Goal: Task Accomplishment & Management: Use online tool/utility

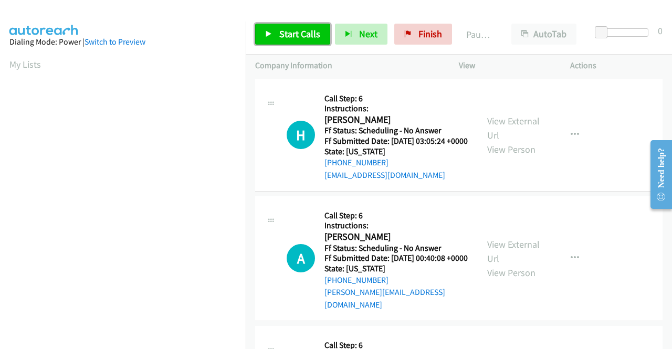
click at [283, 29] on span "Start Calls" at bounding box center [299, 34] width 41 height 12
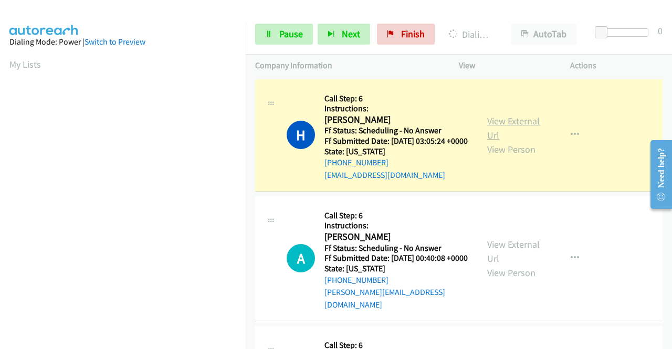
click at [507, 126] on link "View External Url" at bounding box center [513, 128] width 52 height 26
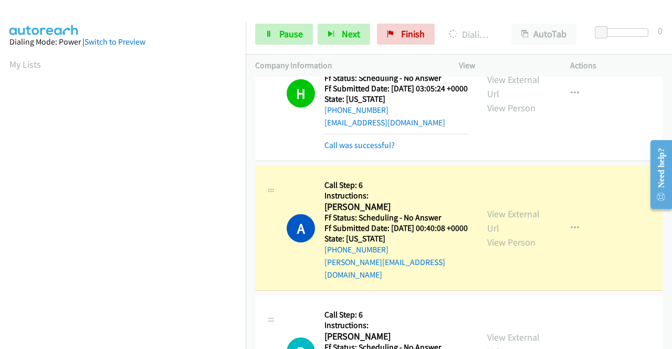
scroll to position [239, 0]
click at [502, 222] on link "View External Url" at bounding box center [513, 221] width 52 height 26
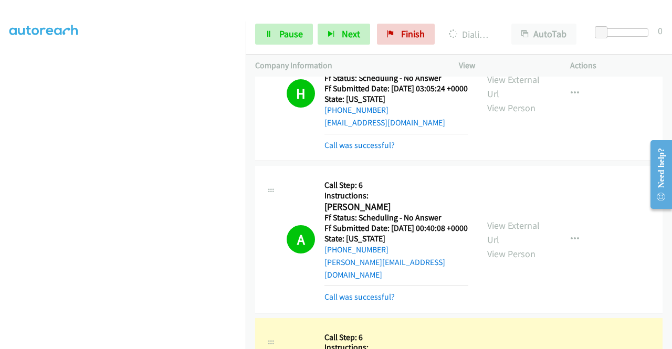
scroll to position [210, 0]
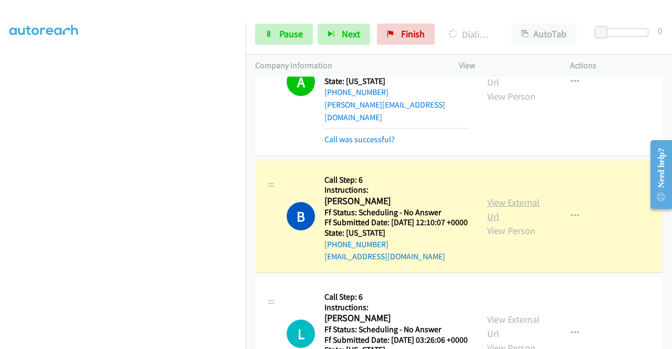
click at [496, 211] on link "View External Url" at bounding box center [513, 209] width 52 height 26
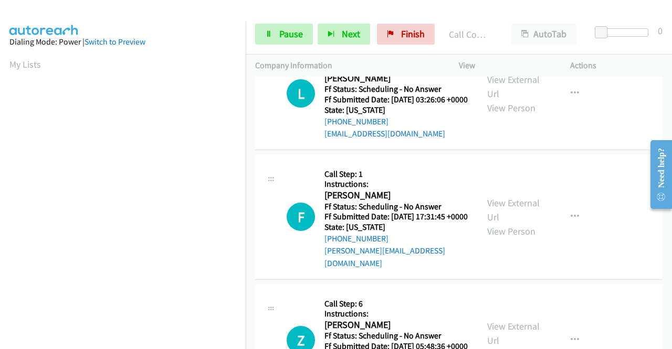
scroll to position [420, 0]
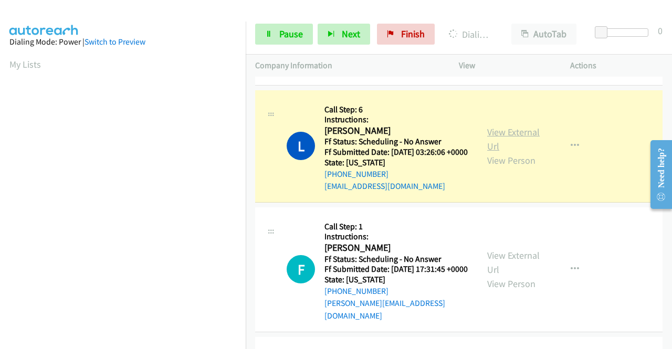
click at [491, 152] on link "View External Url" at bounding box center [513, 139] width 52 height 26
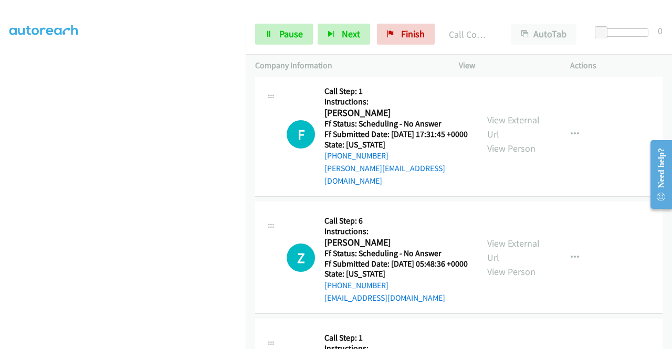
scroll to position [134, 0]
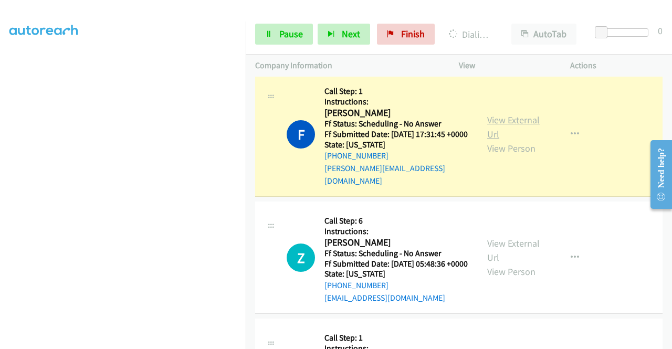
click at [502, 140] on link "View External Url" at bounding box center [513, 127] width 52 height 26
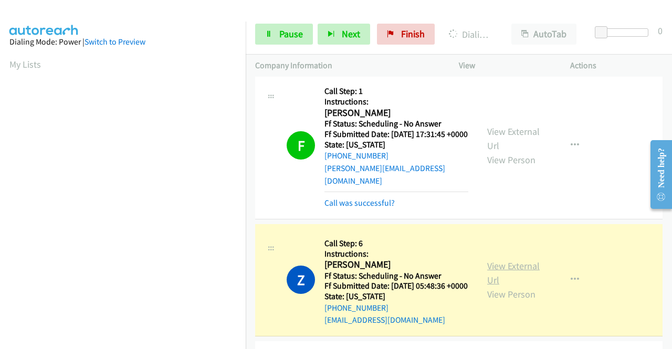
scroll to position [239, 0]
click at [488, 286] on link "View External Url" at bounding box center [513, 273] width 52 height 26
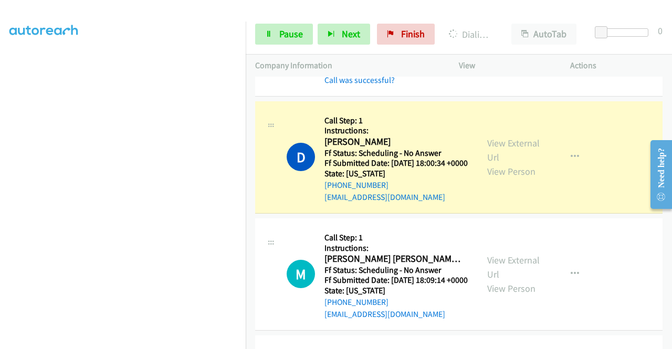
scroll to position [0, 0]
click at [497, 163] on link "View External Url" at bounding box center [513, 150] width 52 height 26
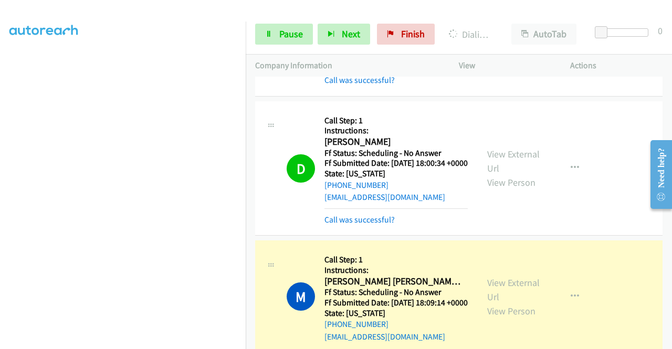
scroll to position [1049, 0]
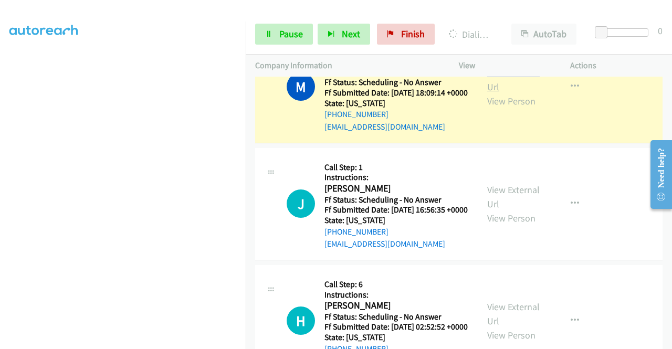
click at [512, 93] on link "View External Url" at bounding box center [513, 80] width 52 height 26
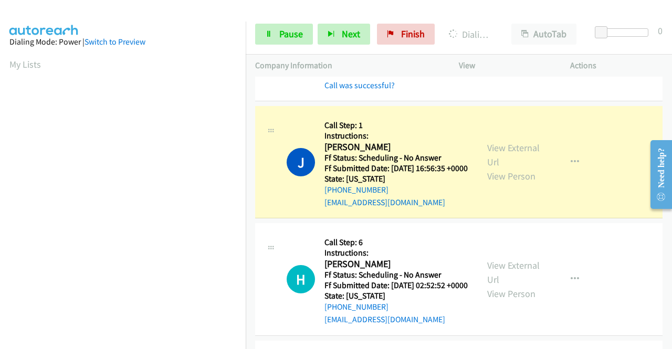
scroll to position [1207, 0]
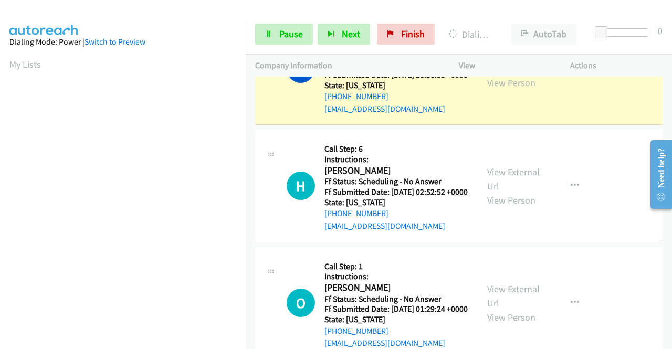
click at [492, 74] on link "View External Url" at bounding box center [513, 61] width 52 height 26
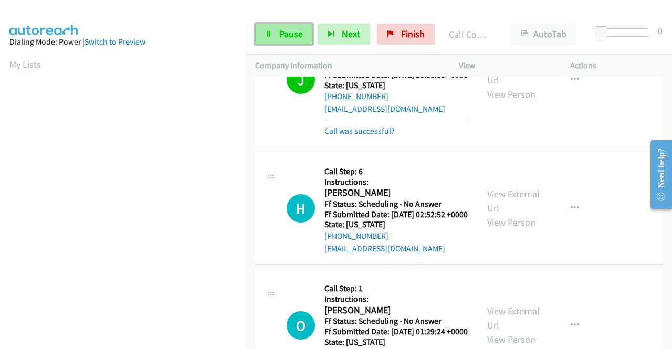
click at [281, 33] on span "Pause" at bounding box center [291, 34] width 24 height 12
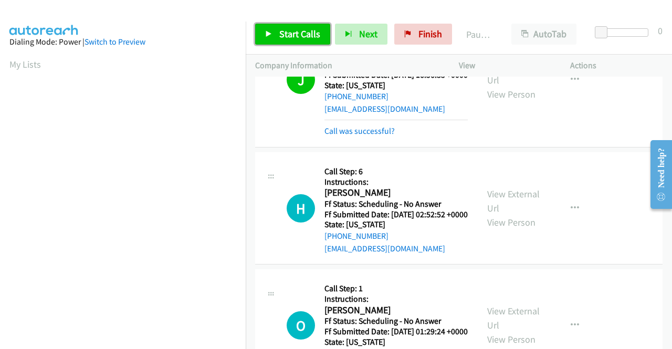
click at [296, 29] on span "Start Calls" at bounding box center [299, 34] width 41 height 12
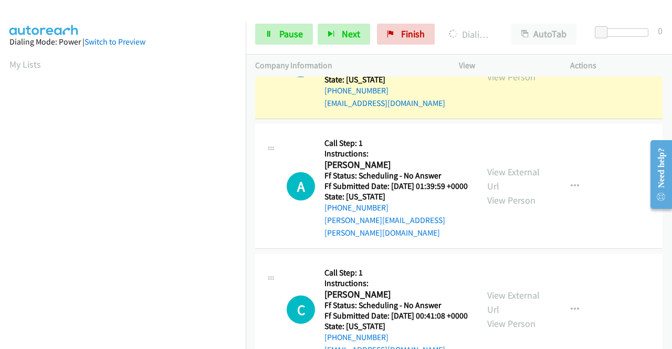
scroll to position [239, 0]
click at [488, 69] on link "View External Url" at bounding box center [513, 55] width 52 height 26
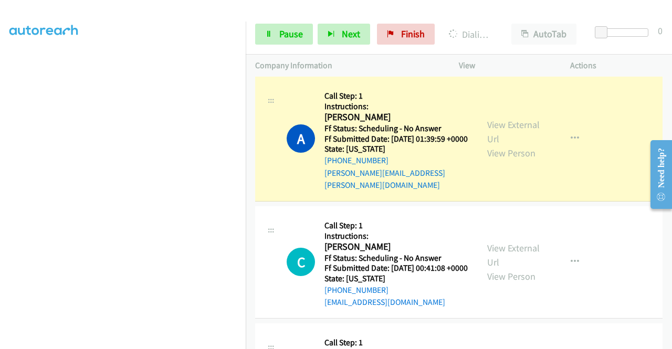
scroll to position [1626, 0]
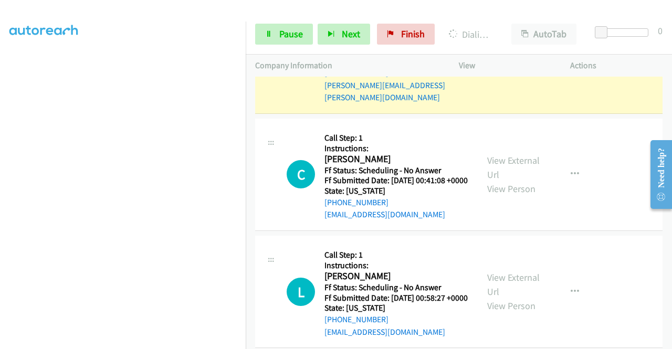
click at [524, 57] on link "View External Url" at bounding box center [513, 44] width 52 height 26
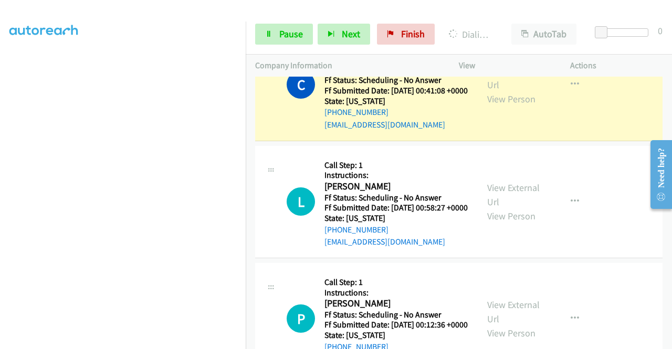
scroll to position [1784, 0]
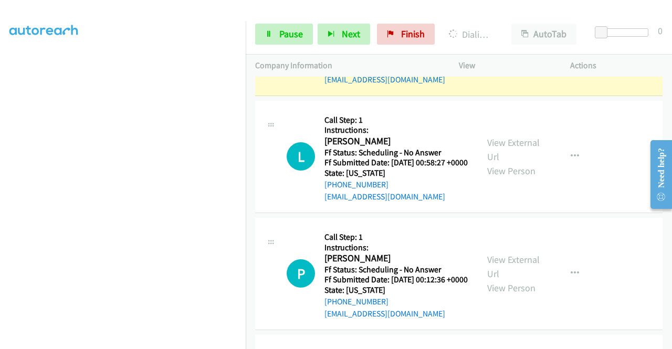
click at [492, 46] on link "View External Url" at bounding box center [513, 32] width 52 height 26
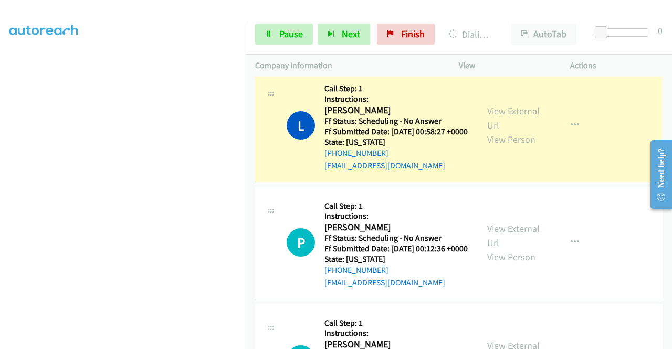
scroll to position [1941, 0]
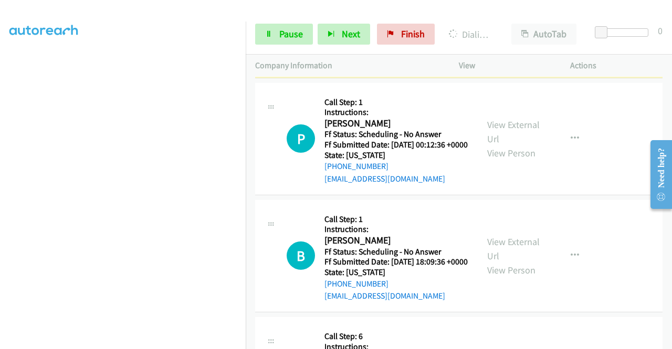
click at [512, 27] on link "View External Url" at bounding box center [513, 14] width 52 height 26
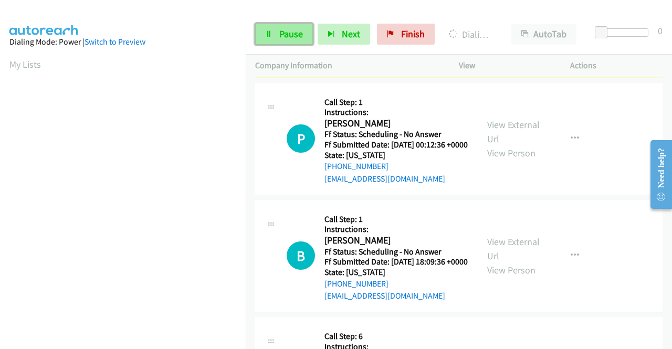
click at [293, 37] on span "Pause" at bounding box center [291, 34] width 24 height 12
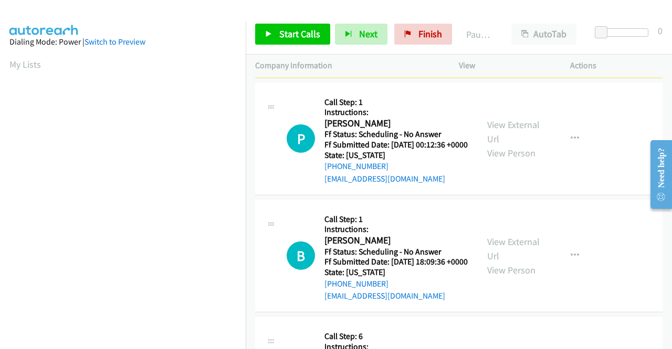
scroll to position [239, 0]
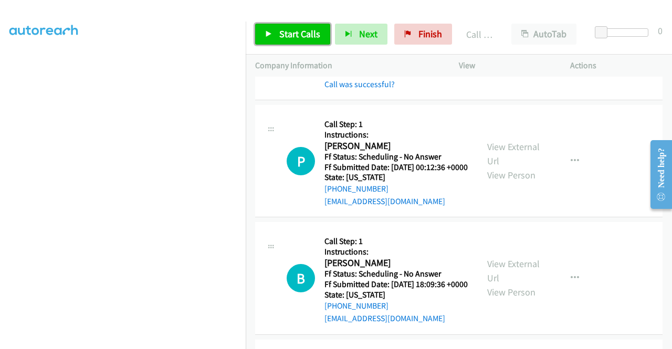
click at [308, 31] on span "Start Calls" at bounding box center [299, 34] width 41 height 12
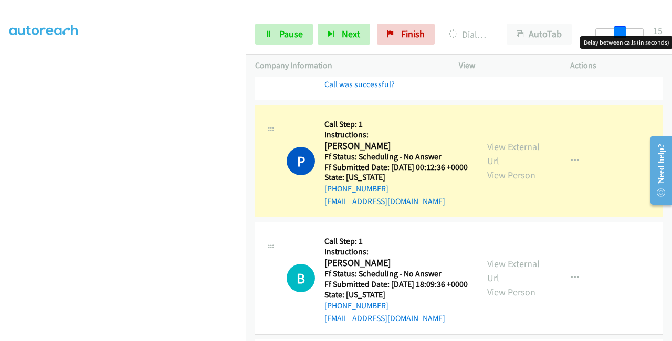
drag, startPoint x: 622, startPoint y: 29, endPoint x: 671, endPoint y: 31, distance: 49.3
click at [671, 31] on div "Start Calls Pause Next Finish Dialing Pierre Benitez AutoTab AutoTab 15" at bounding box center [459, 34] width 426 height 40
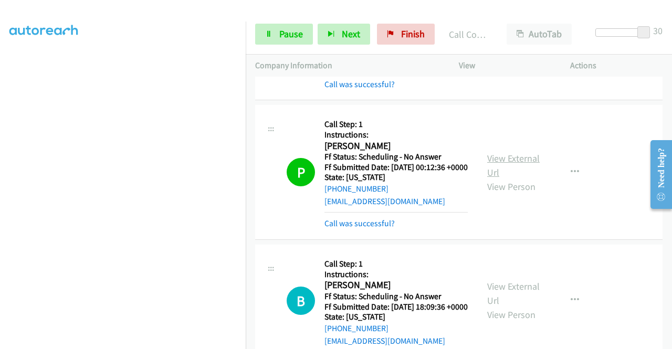
click at [494, 178] on link "View External Url" at bounding box center [513, 165] width 52 height 26
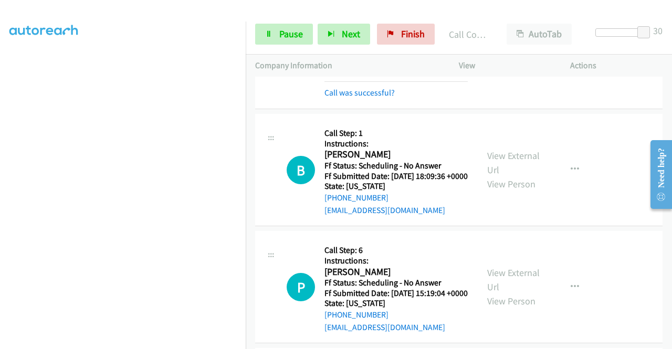
scroll to position [2203, 0]
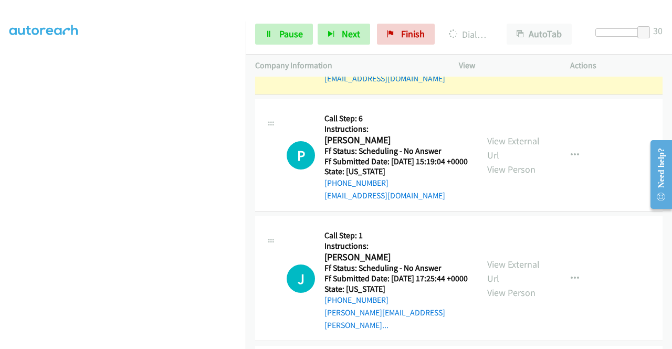
click at [514, 44] on link "View External Url" at bounding box center [513, 31] width 52 height 26
click at [279, 40] on link "Pause" at bounding box center [284, 34] width 58 height 21
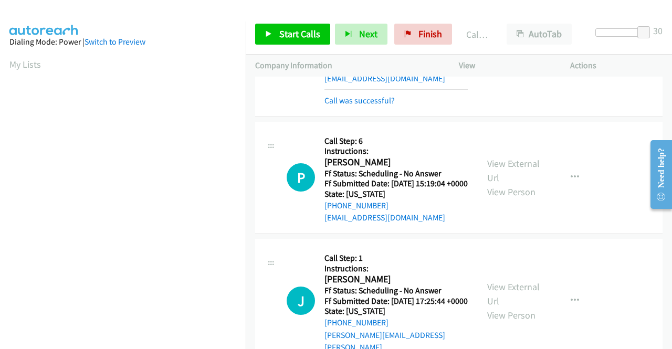
scroll to position [239, 0]
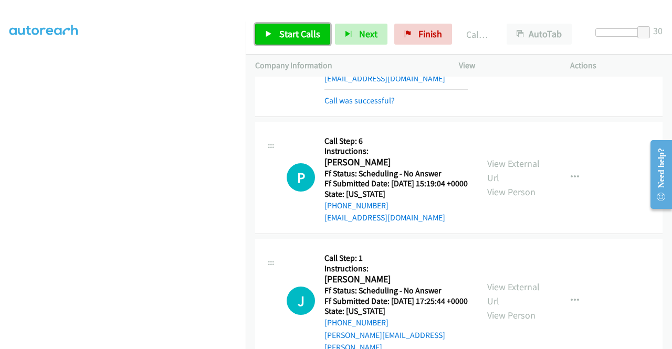
click at [304, 29] on span "Start Calls" at bounding box center [299, 34] width 41 height 12
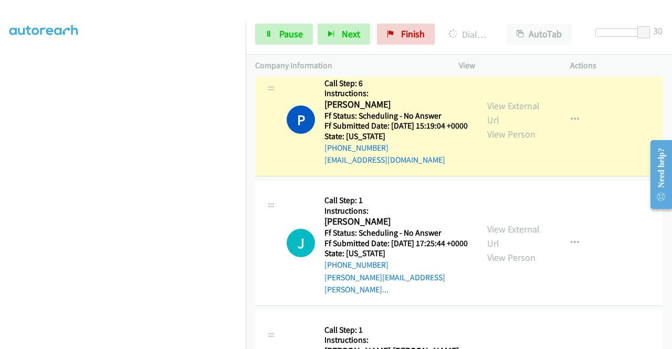
scroll to position [2308, 0]
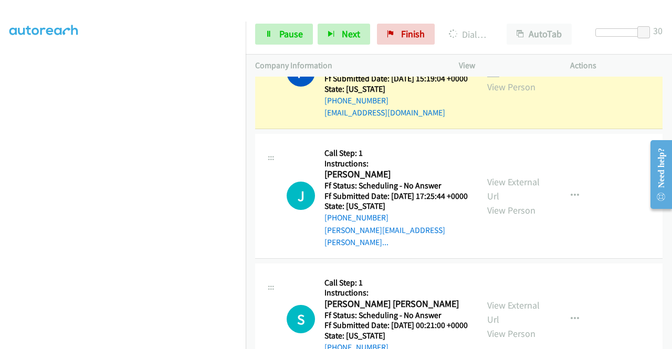
click at [508, 79] on link "View External Url" at bounding box center [513, 65] width 52 height 26
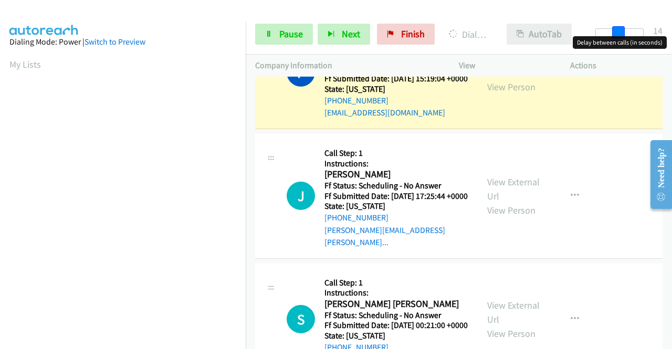
drag, startPoint x: 642, startPoint y: 29, endPoint x: 564, endPoint y: 29, distance: 77.1
click at [571, 29] on div "Start Calls Pause Next Finish Dialing Penny Cook AutoTab AutoTab 14" at bounding box center [459, 34] width 426 height 40
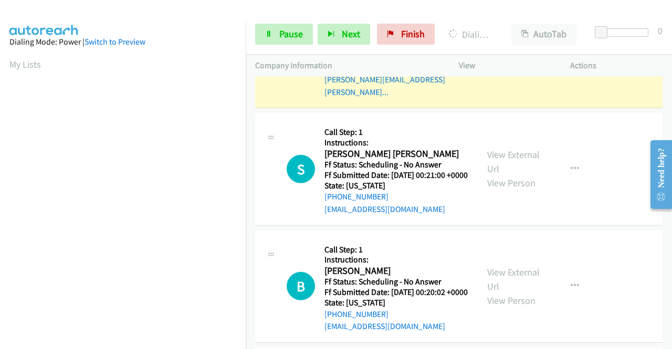
scroll to position [2518, 0]
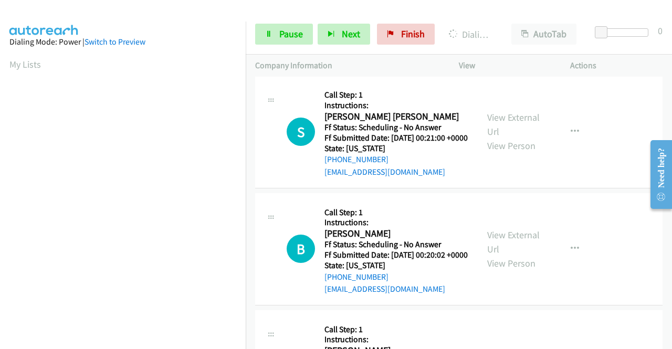
click at [515, 14] on link "View External Url" at bounding box center [513, 1] width 52 height 26
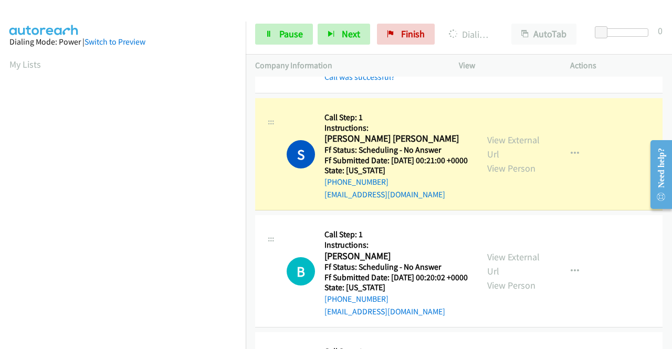
scroll to position [2623, 0]
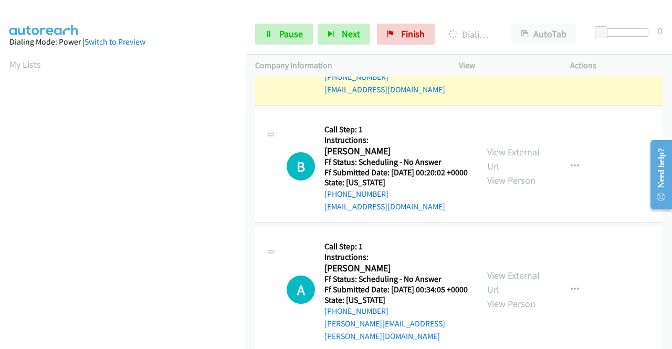
click at [488, 55] on link "View External Url" at bounding box center [513, 42] width 52 height 26
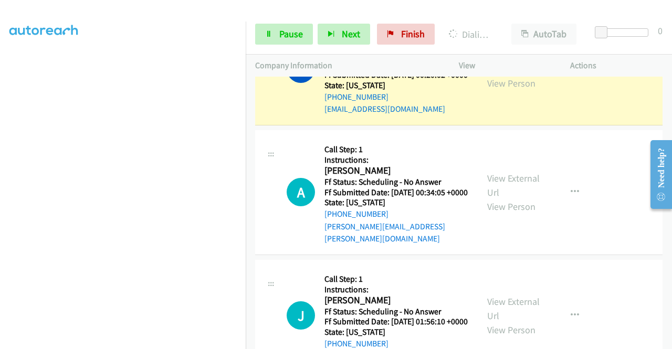
scroll to position [2780, 0]
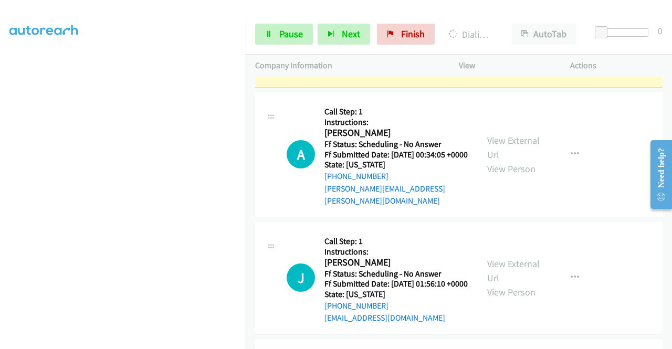
click at [498, 37] on link "View External Url" at bounding box center [513, 24] width 52 height 26
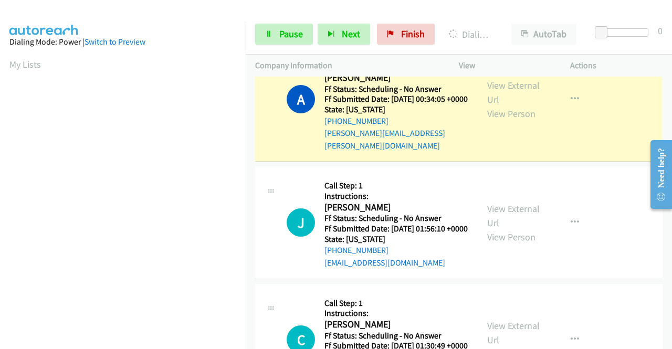
scroll to position [2990, 0]
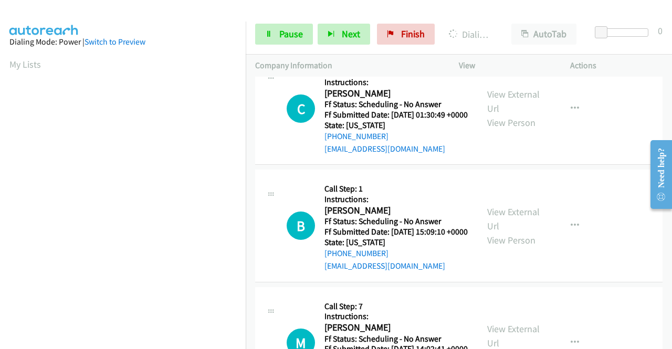
scroll to position [3095, 0]
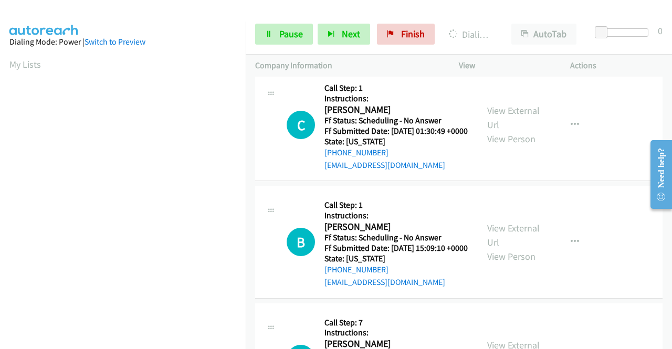
click at [509, 14] on link "View External Url" at bounding box center [513, 0] width 52 height 26
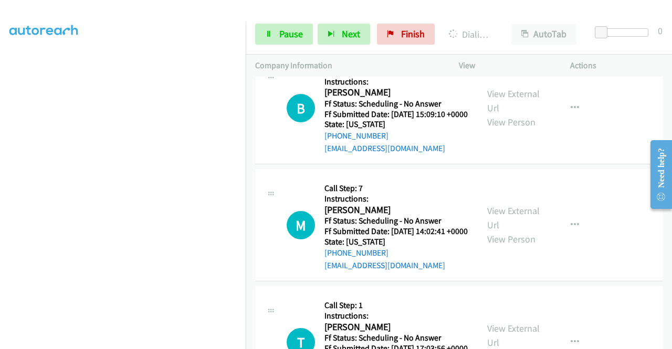
scroll to position [3253, 0]
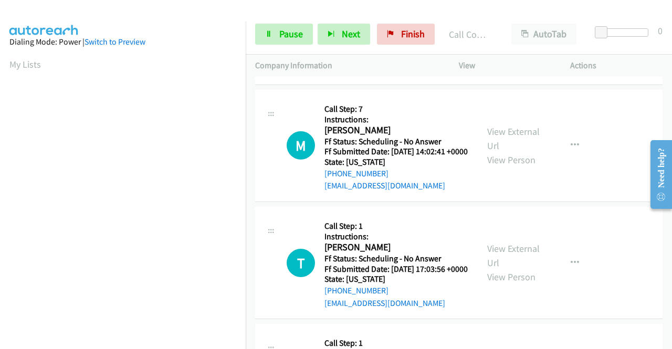
scroll to position [3358, 0]
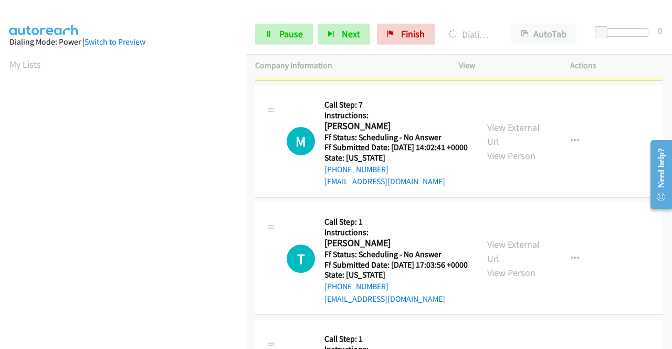
click at [502, 30] on link "View External Url" at bounding box center [513, 17] width 52 height 26
click at [286, 36] on span "Pause" at bounding box center [291, 34] width 24 height 12
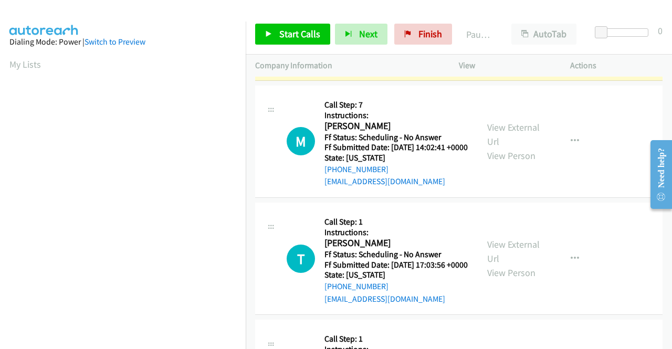
scroll to position [239, 0]
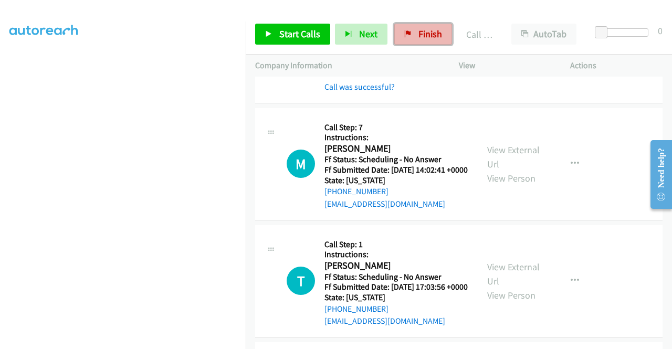
click at [428, 28] on span "Finish" at bounding box center [430, 34] width 24 height 12
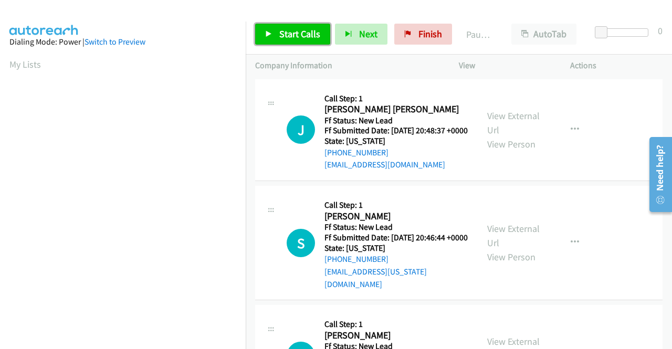
click at [314, 33] on span "Start Calls" at bounding box center [299, 34] width 41 height 12
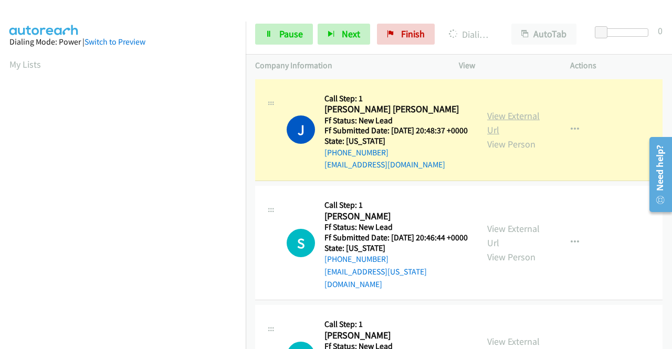
click at [497, 120] on link "View External Url" at bounding box center [513, 123] width 52 height 26
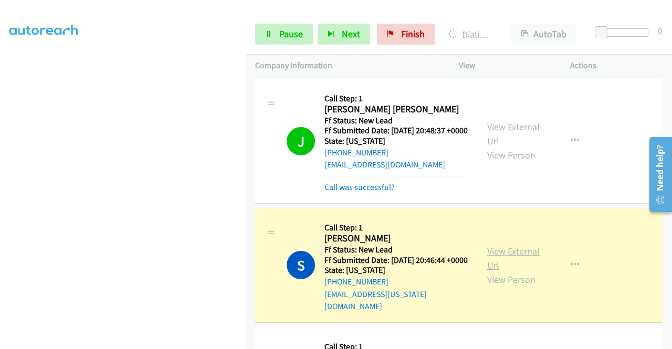
click at [516, 261] on link "View External Url" at bounding box center [513, 258] width 52 height 26
click at [490, 260] on link "View External Url" at bounding box center [513, 258] width 52 height 26
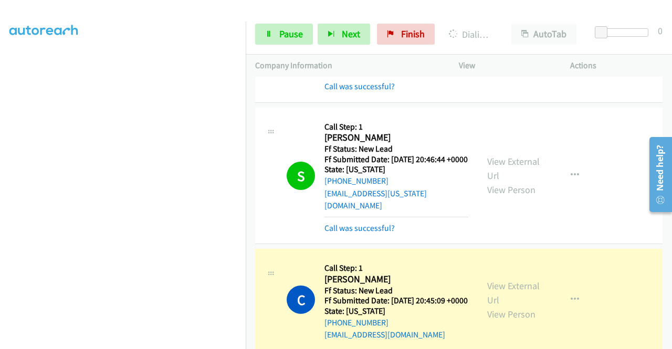
scroll to position [157, 0]
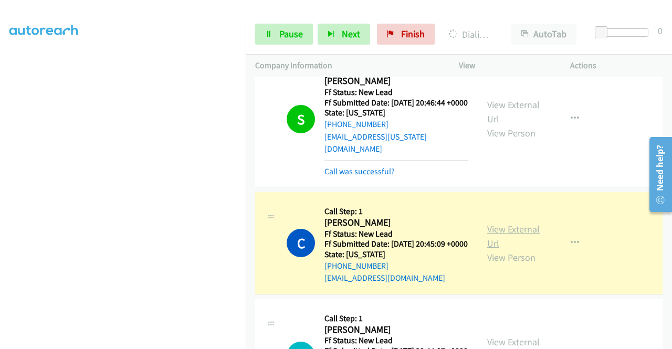
click at [494, 242] on link "View External Url" at bounding box center [513, 236] width 52 height 26
click at [280, 33] on span "Pause" at bounding box center [291, 34] width 24 height 12
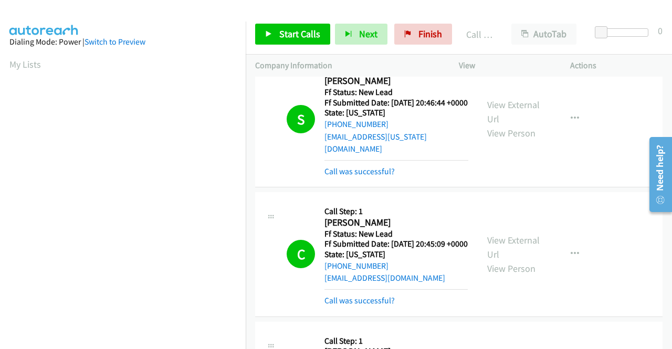
scroll to position [239, 0]
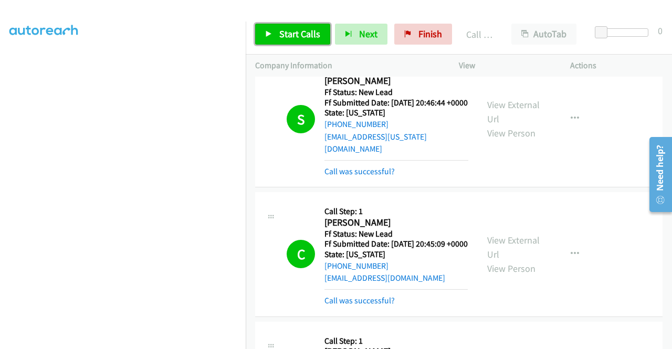
click at [295, 27] on link "Start Calls" at bounding box center [292, 34] width 75 height 21
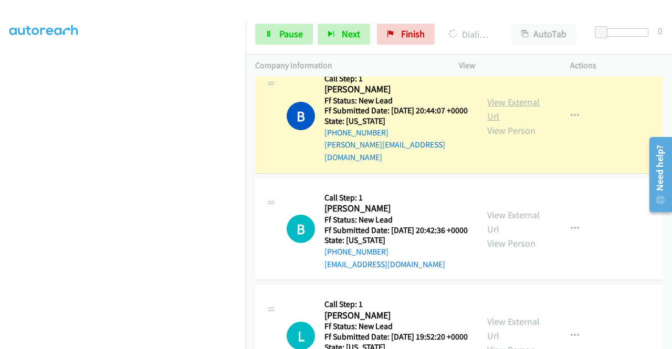
scroll to position [420, 0]
click at [509, 119] on link "View External Url" at bounding box center [513, 109] width 52 height 26
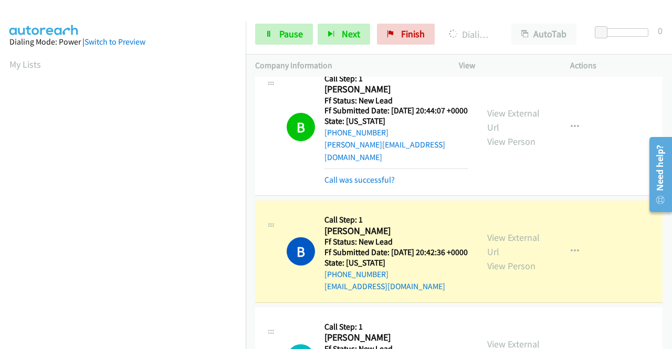
scroll to position [442, 0]
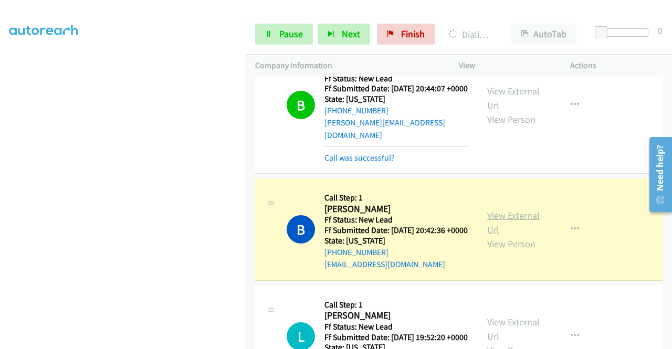
click at [525, 236] on link "View External Url" at bounding box center [513, 222] width 52 height 26
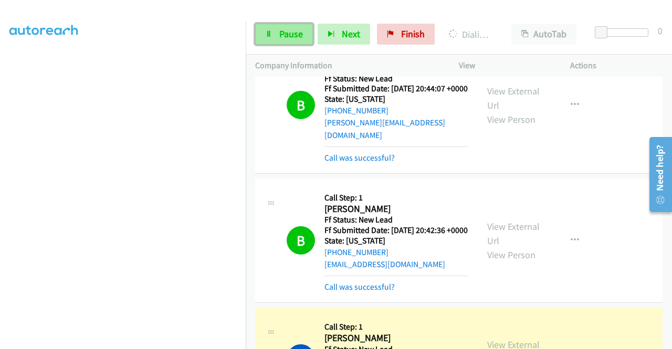
click at [290, 34] on span "Pause" at bounding box center [291, 34] width 24 height 12
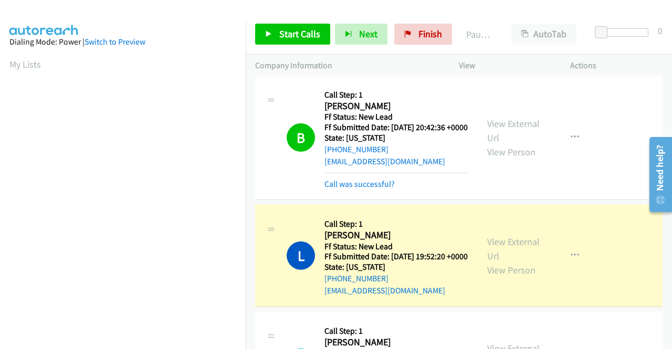
scroll to position [547, 0]
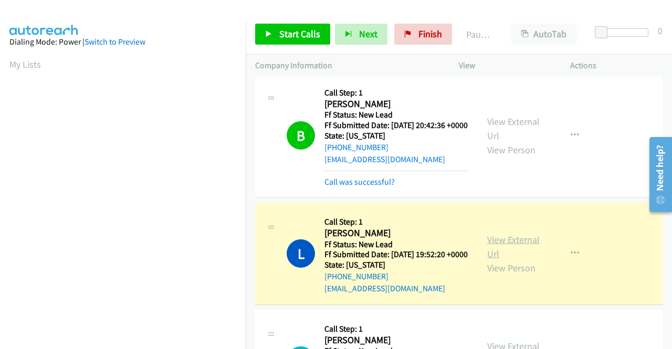
click at [492, 260] on link "View External Url" at bounding box center [513, 246] width 52 height 26
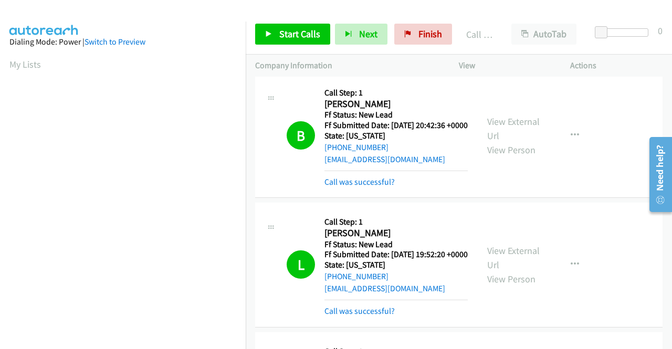
scroll to position [239, 0]
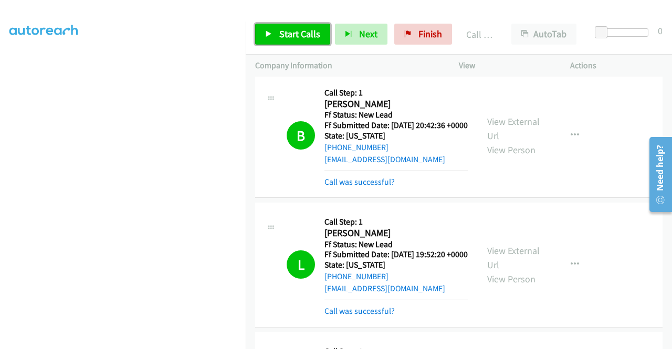
click at [279, 34] on span "Start Calls" at bounding box center [299, 34] width 41 height 12
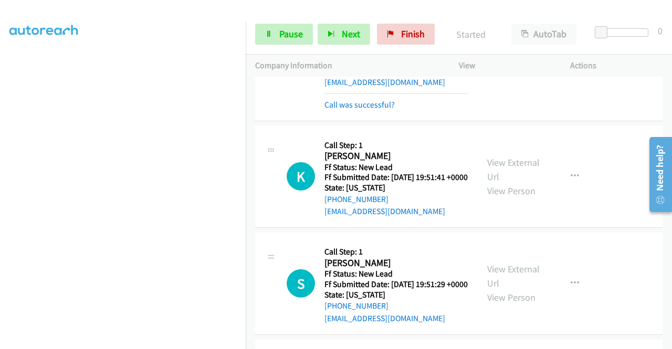
scroll to position [756, 0]
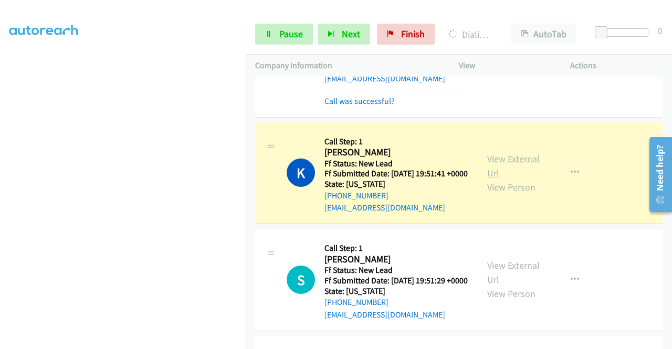
click at [505, 179] on link "View External Url" at bounding box center [513, 166] width 52 height 26
click at [274, 31] on link "Pause" at bounding box center [284, 34] width 58 height 21
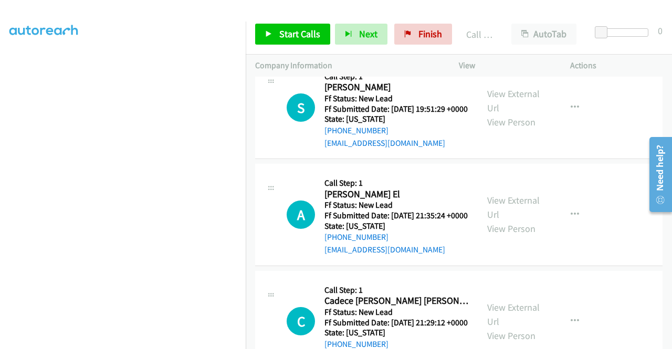
scroll to position [966, 0]
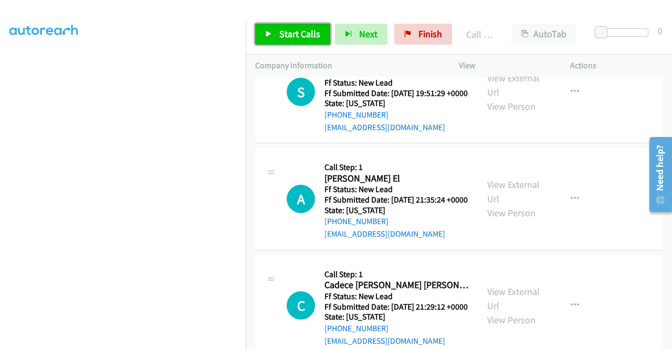
click at [279, 29] on span "Start Calls" at bounding box center [299, 34] width 41 height 12
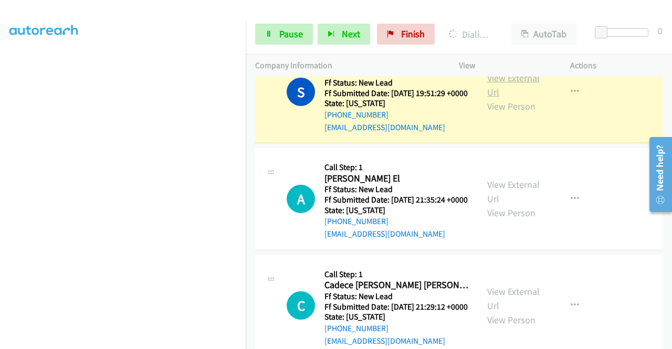
click at [487, 98] on link "View External Url" at bounding box center [513, 85] width 52 height 26
click at [284, 34] on span "Pause" at bounding box center [291, 34] width 24 height 12
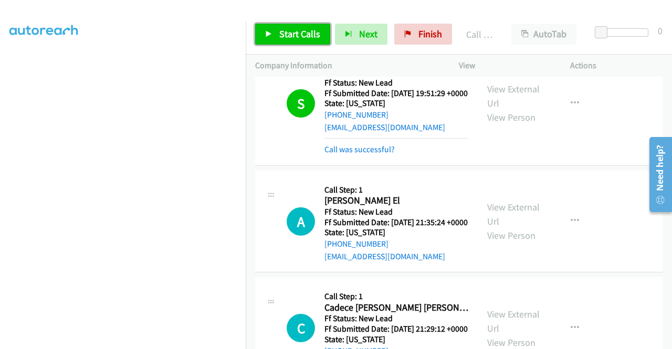
click at [278, 30] on link "Start Calls" at bounding box center [292, 34] width 75 height 21
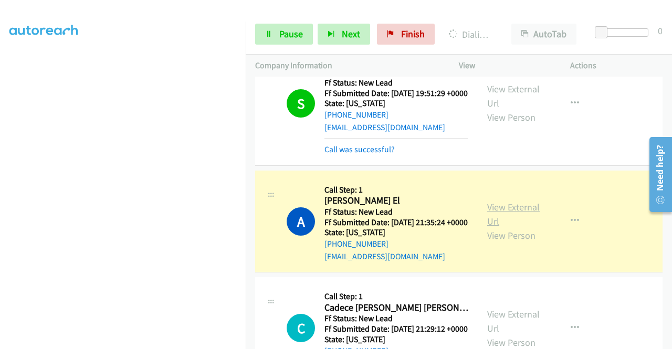
click at [521, 227] on link "View External Url" at bounding box center [513, 214] width 52 height 26
click at [298, 29] on span "Pause" at bounding box center [291, 34] width 24 height 12
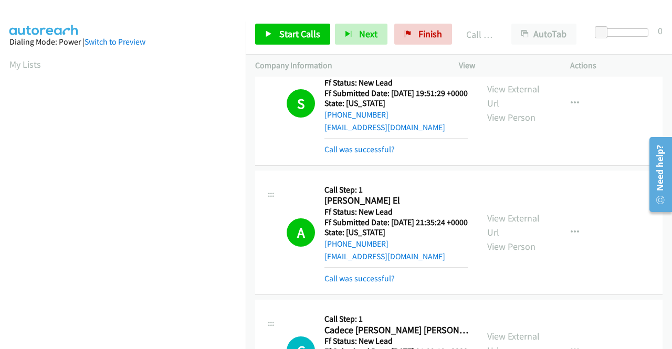
scroll to position [239, 0]
click at [300, 20] on div "Start Calls Pause Next Finish Call Completed AutoTab AutoTab 0" at bounding box center [459, 34] width 426 height 40
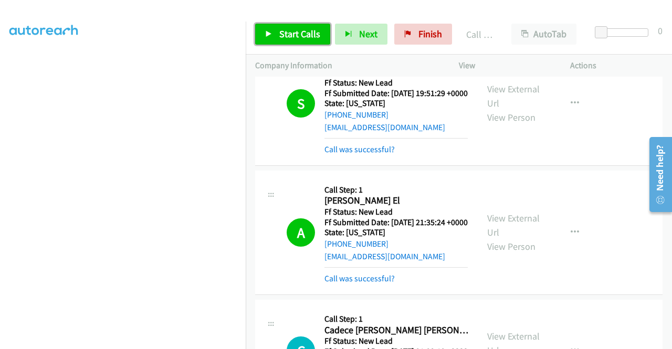
click at [297, 26] on link "Start Calls" at bounding box center [292, 34] width 75 height 21
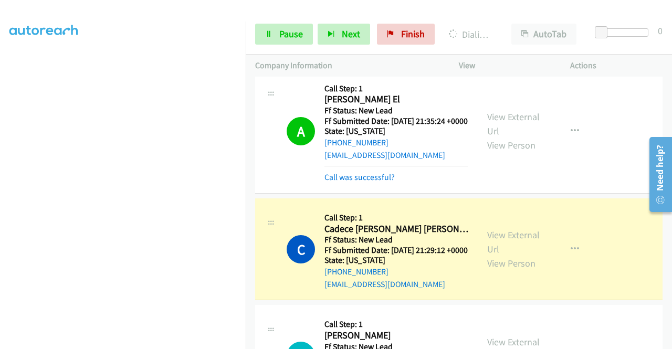
scroll to position [1071, 0]
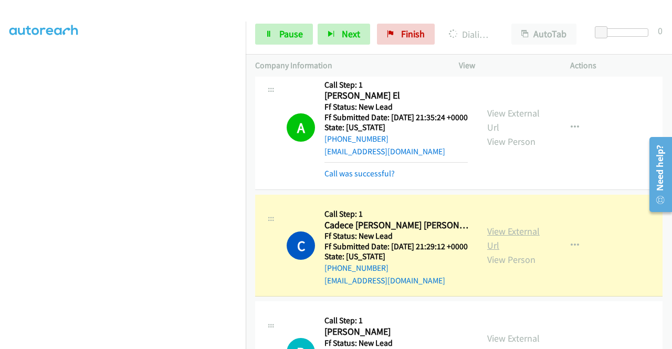
click at [523, 251] on link "View External Url" at bounding box center [513, 238] width 52 height 26
drag, startPoint x: 441, startPoint y: 374, endPoint x: 451, endPoint y: 367, distance: 12.2
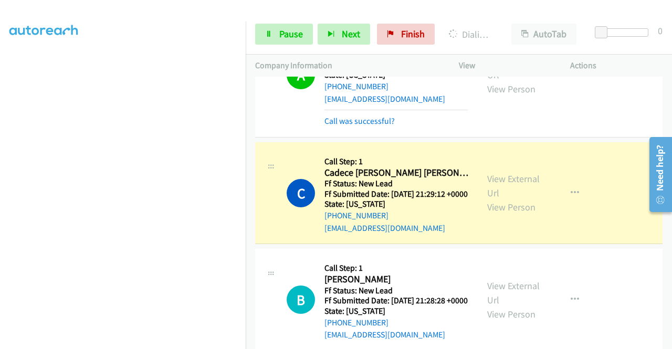
scroll to position [0, 0]
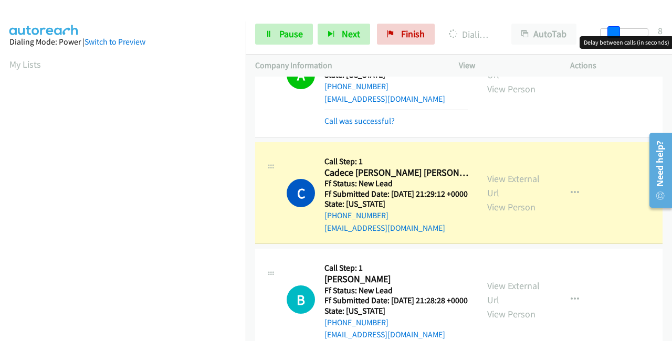
drag, startPoint x: 608, startPoint y: 33, endPoint x: 634, endPoint y: 39, distance: 27.1
click at [636, 39] on body "Start Calls Pause Next Finish Dialing Cadece Franks Sanders AutoTab AutoTab 8 C…" at bounding box center [336, 25] width 672 height 50
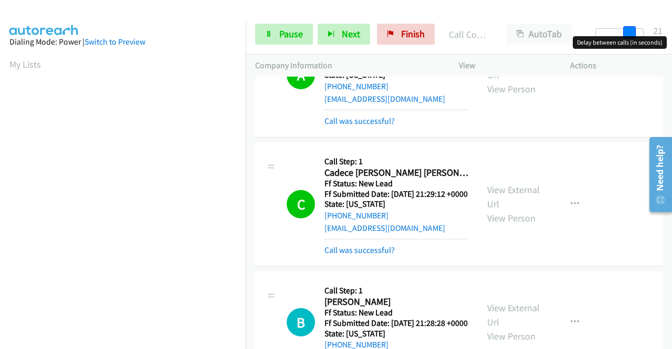
drag, startPoint x: 634, startPoint y: 28, endPoint x: 594, endPoint y: 3, distance: 46.9
click at [648, 22] on div "Start Calls Pause Next Finish Call Completed AutoTab AutoTab 21" at bounding box center [459, 34] width 426 height 40
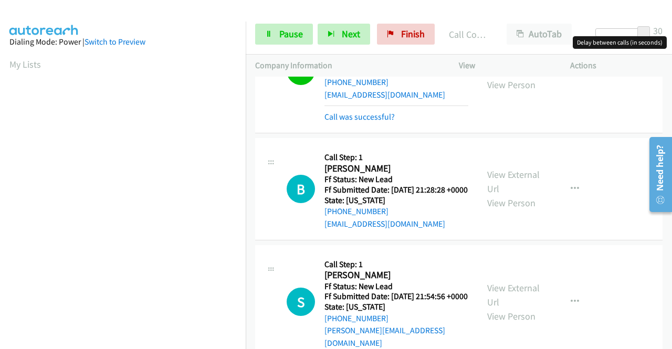
scroll to position [1281, 0]
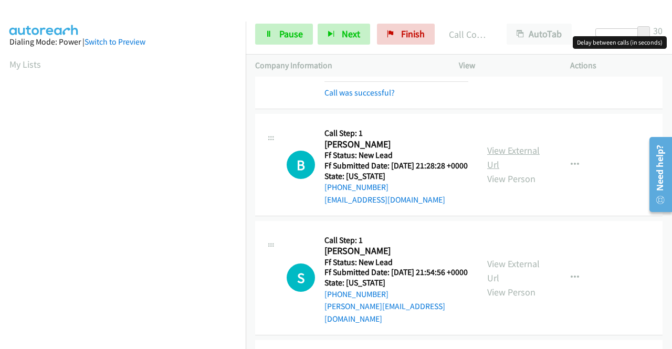
click at [493, 171] on link "View External Url" at bounding box center [513, 157] width 52 height 26
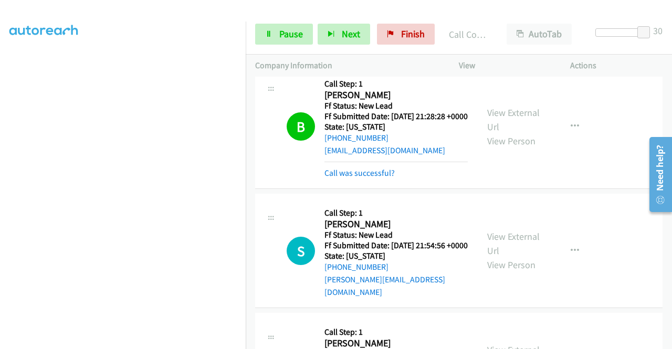
scroll to position [1386, 0]
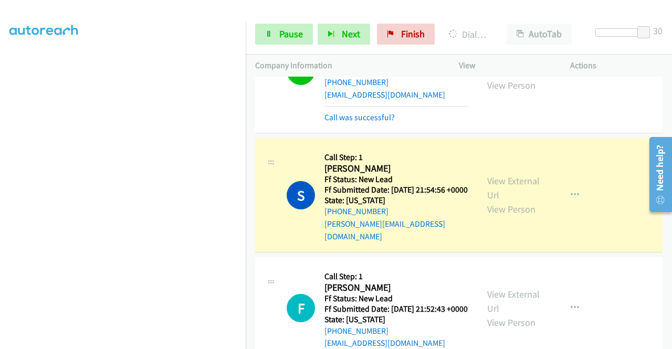
click at [69, 342] on section at bounding box center [122, 100] width 227 height 502
click at [492, 201] on link "View External Url" at bounding box center [513, 188] width 52 height 26
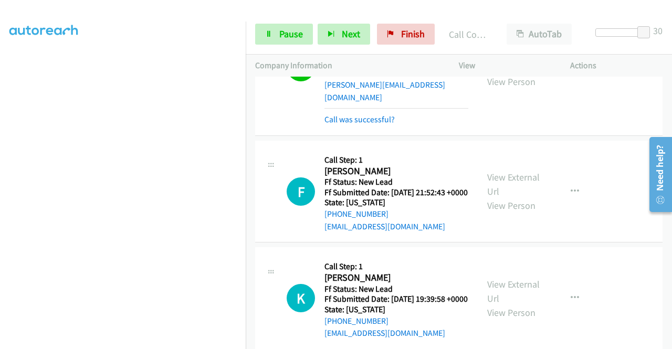
scroll to position [1543, 0]
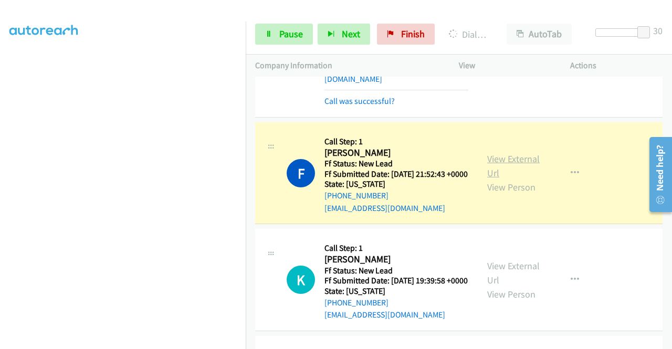
click at [507, 179] on link "View External Url" at bounding box center [513, 166] width 52 height 26
click at [284, 26] on link "Pause" at bounding box center [284, 34] width 58 height 21
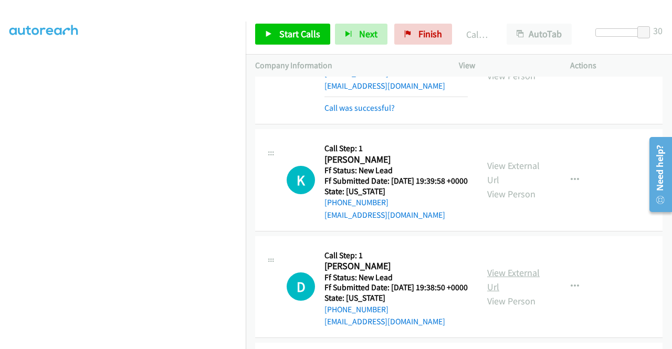
scroll to position [1806, 0]
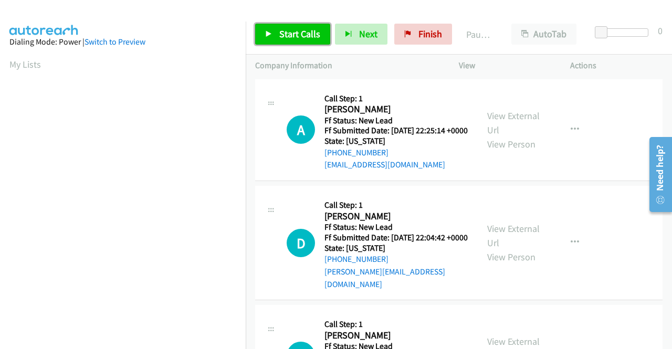
click at [286, 35] on span "Start Calls" at bounding box center [299, 34] width 41 height 12
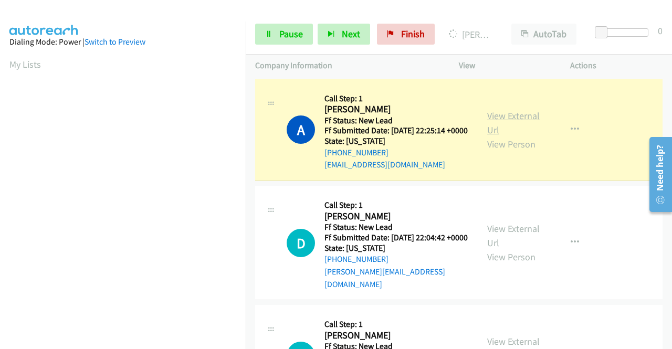
drag, startPoint x: 514, startPoint y: 122, endPoint x: 508, endPoint y: 120, distance: 6.1
click at [502, 118] on link "View External Url" at bounding box center [513, 123] width 52 height 26
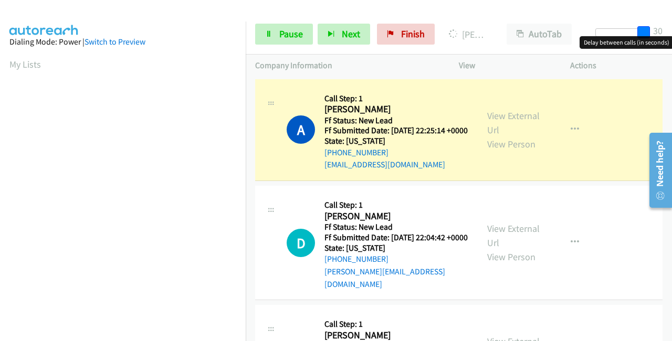
drag, startPoint x: 605, startPoint y: 29, endPoint x: 432, endPoint y: 140, distance: 205.0
click at [671, 38] on body "Start Calls Pause Next Finish Dialing Alisha Sheehan AutoTab AutoTab 30 Company…" at bounding box center [336, 25] width 672 height 50
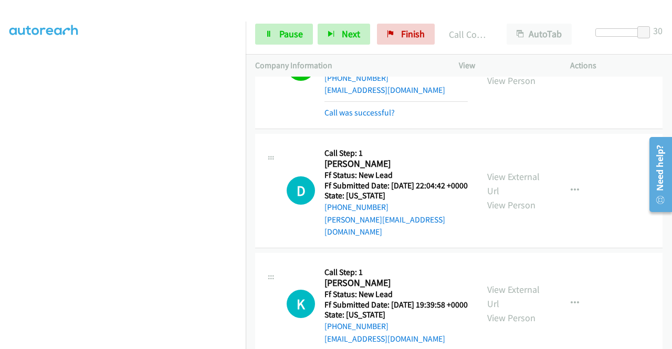
scroll to position [105, 0]
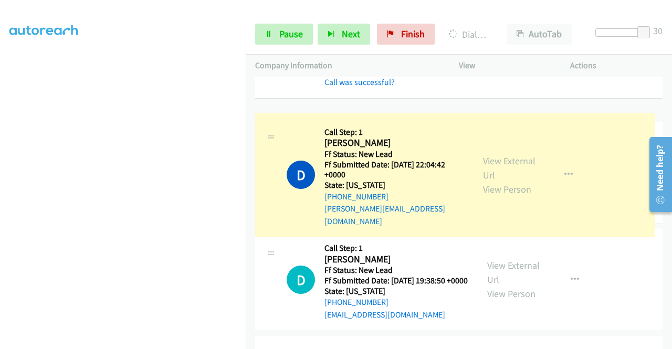
drag, startPoint x: 518, startPoint y: 153, endPoint x: 518, endPoint y: 168, distance: 15.2
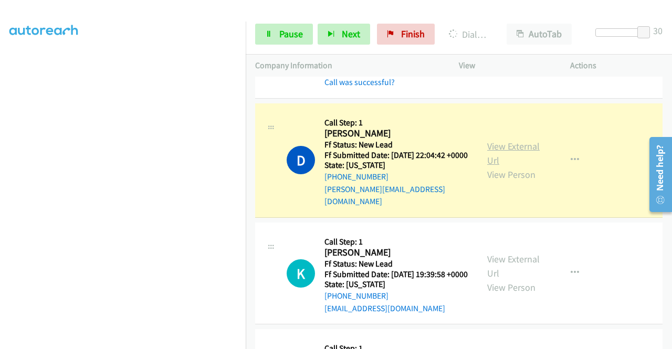
click at [497, 155] on link "View External Url" at bounding box center [513, 153] width 52 height 26
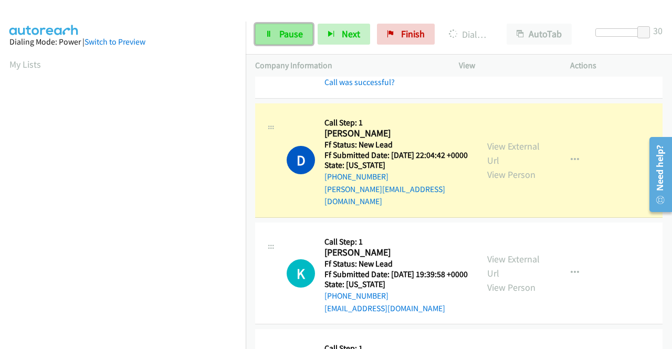
click at [275, 35] on link "Pause" at bounding box center [284, 34] width 58 height 21
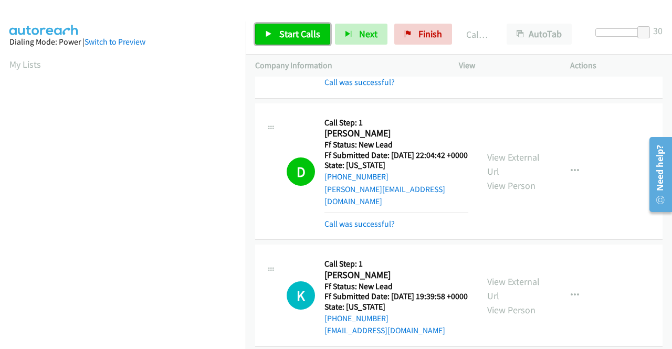
click at [292, 33] on span "Start Calls" at bounding box center [299, 34] width 41 height 12
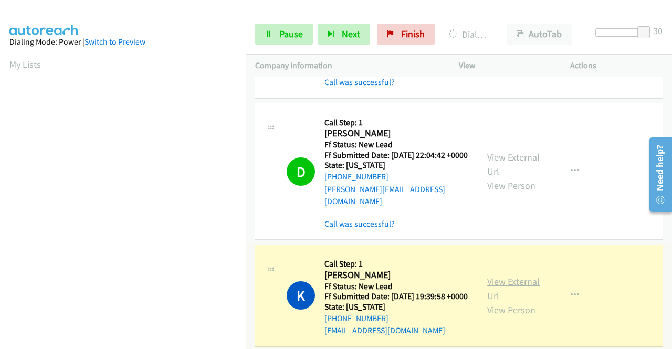
click at [490, 293] on link "View External Url" at bounding box center [513, 288] width 52 height 26
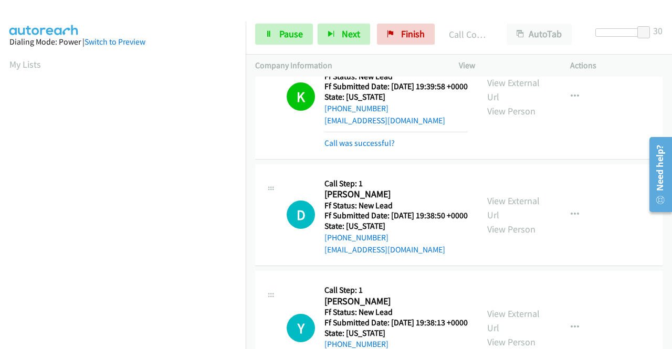
scroll to position [420, 0]
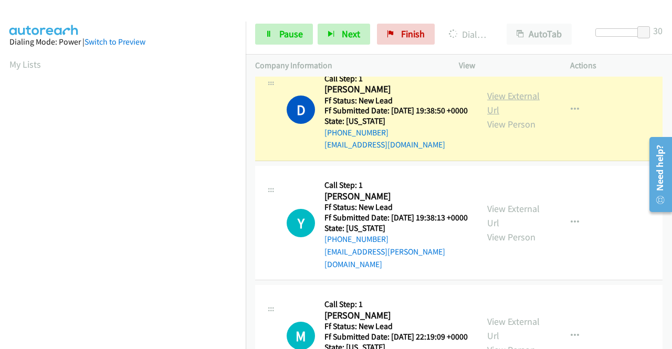
click at [500, 116] on link "View External Url" at bounding box center [513, 103] width 52 height 26
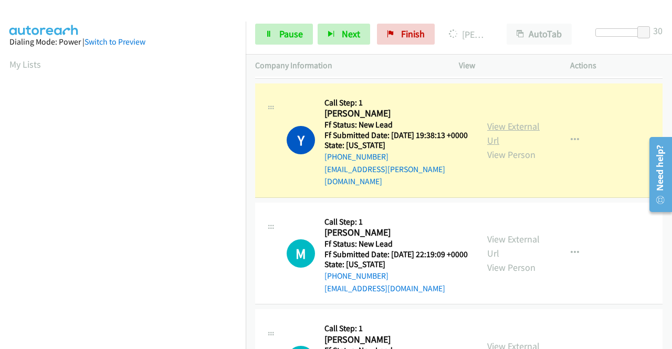
scroll to position [239, 0]
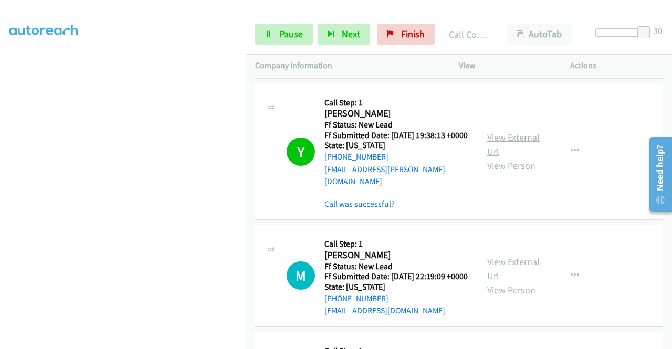
click at [490, 157] on link "View External Url" at bounding box center [513, 144] width 52 height 26
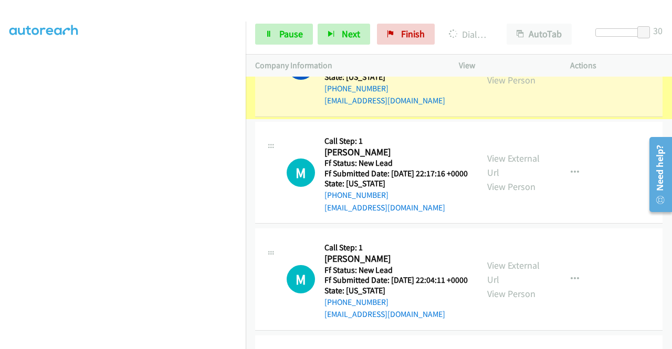
scroll to position [615, 0]
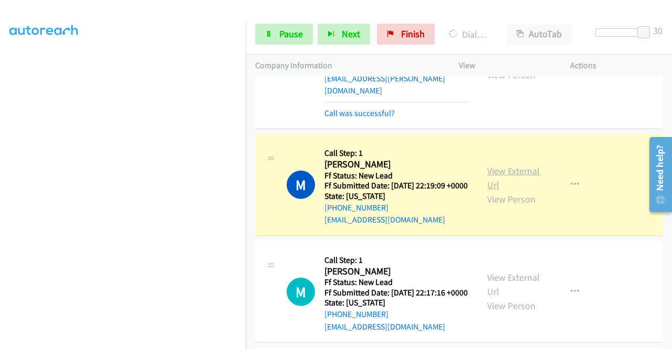
click at [499, 191] on link "View External Url" at bounding box center [513, 178] width 52 height 26
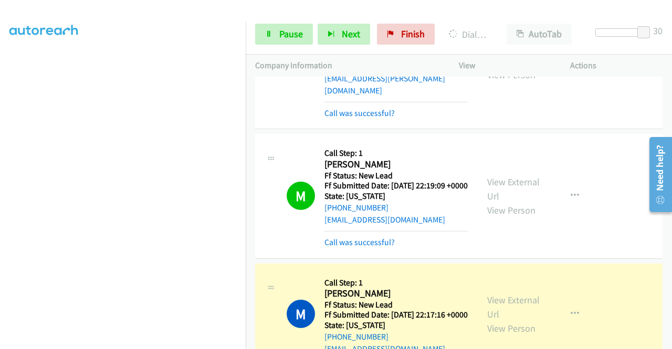
scroll to position [720, 0]
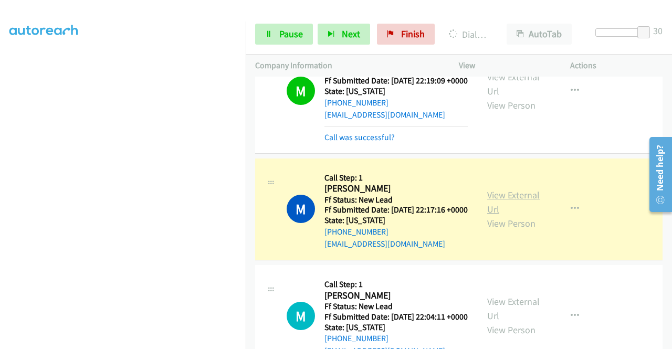
click at [505, 215] on link "View External Url" at bounding box center [513, 202] width 52 height 26
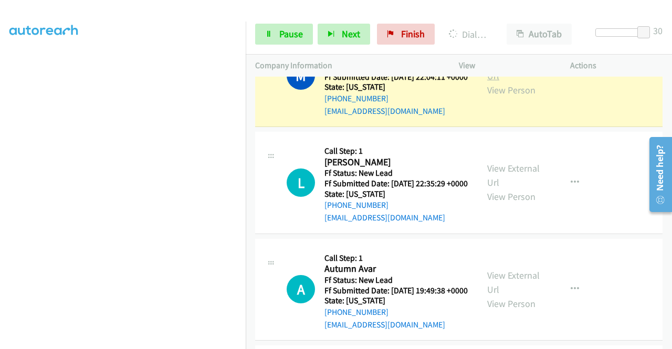
drag, startPoint x: 491, startPoint y: 111, endPoint x: 487, endPoint y: 122, distance: 11.6
click at [505, 82] on link "View External Url" at bounding box center [513, 69] width 52 height 26
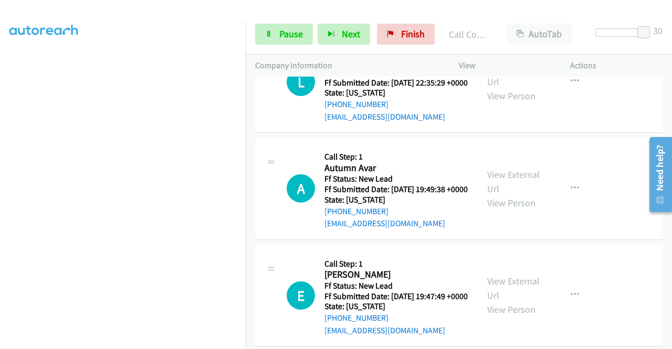
scroll to position [1110, 0]
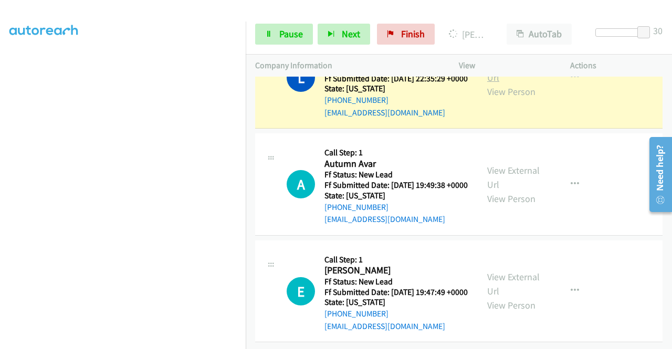
click at [508, 83] on link "View External Url" at bounding box center [513, 70] width 52 height 26
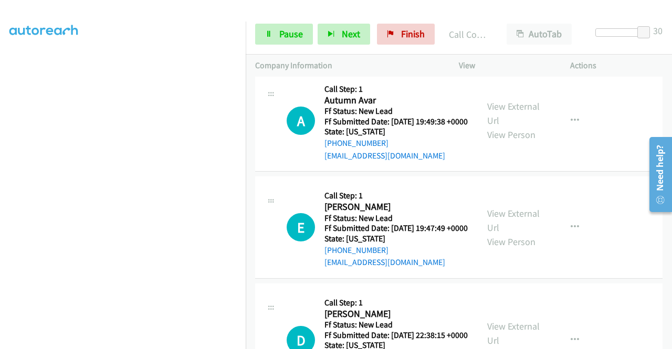
scroll to position [1215, 0]
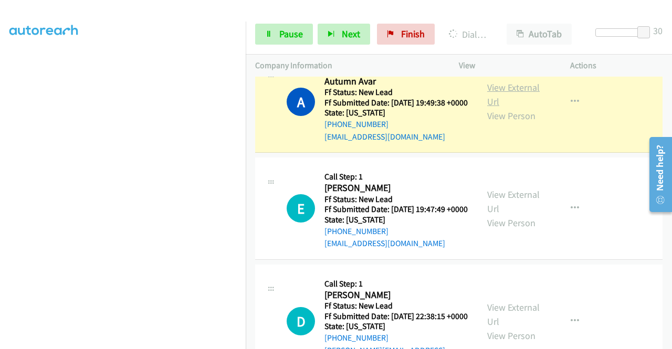
click at [502, 108] on link "View External Url" at bounding box center [513, 94] width 52 height 26
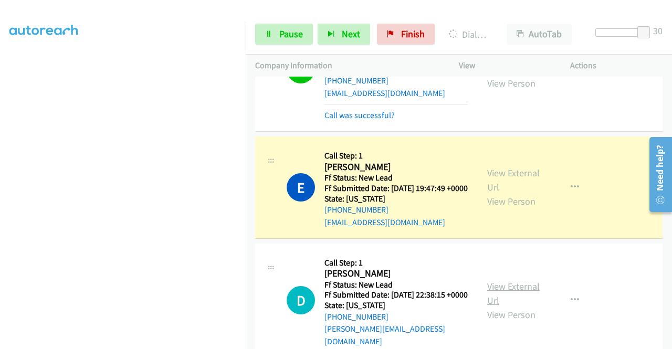
scroll to position [1320, 0]
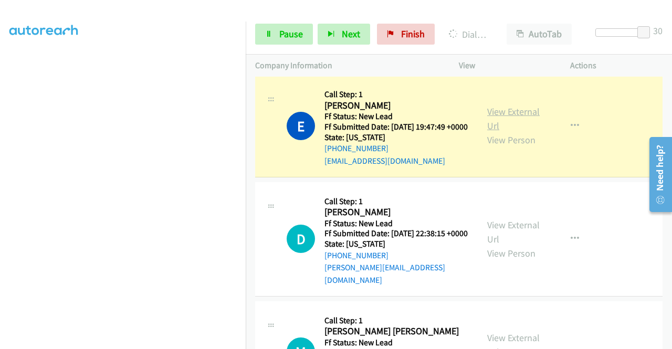
click at [524, 132] on link "View External Url" at bounding box center [513, 118] width 52 height 26
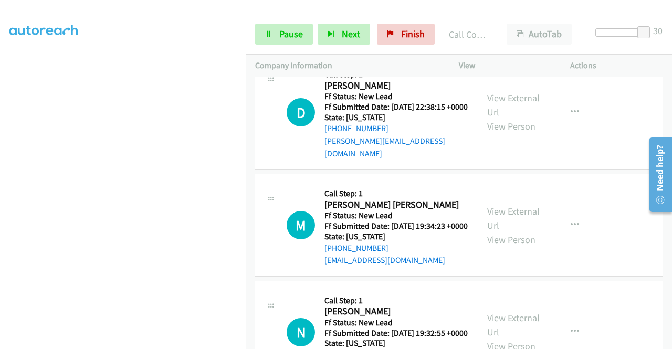
scroll to position [1477, 0]
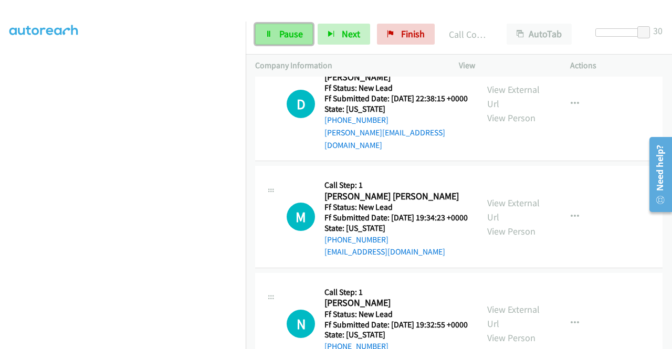
click at [286, 33] on span "Pause" at bounding box center [291, 34] width 24 height 12
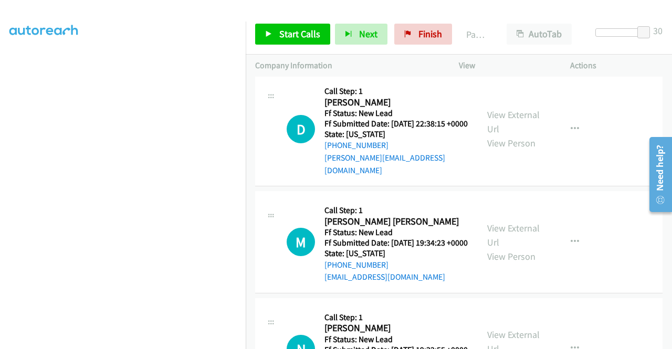
scroll to position [1320, 0]
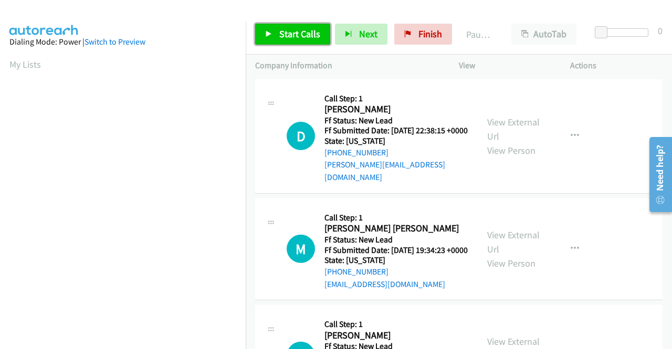
click at [291, 28] on span "Start Calls" at bounding box center [299, 34] width 41 height 12
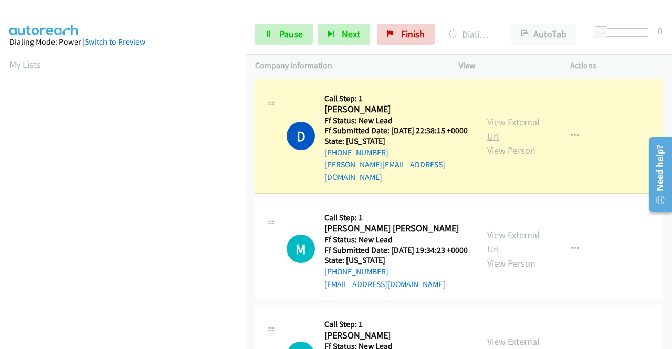
drag, startPoint x: 489, startPoint y: 120, endPoint x: 490, endPoint y: 129, distance: 8.9
click at [501, 121] on link "View External Url" at bounding box center [513, 129] width 52 height 26
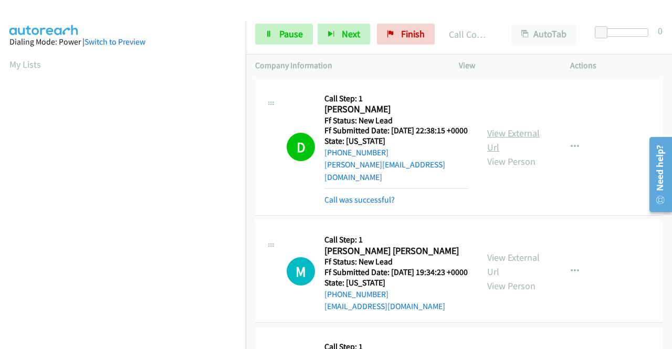
scroll to position [239, 0]
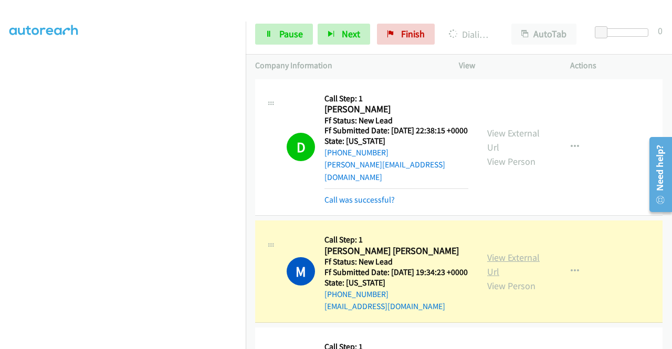
click at [494, 259] on link "View External Url" at bounding box center [513, 264] width 52 height 26
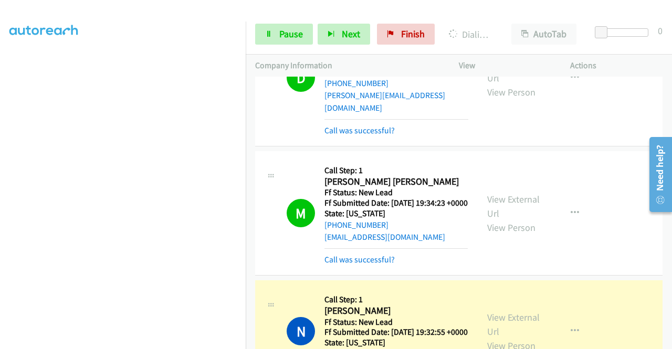
scroll to position [157, 0]
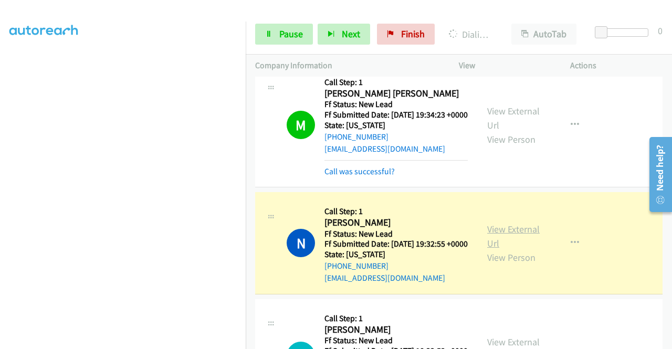
click at [516, 242] on link "View External Url" at bounding box center [513, 236] width 52 height 26
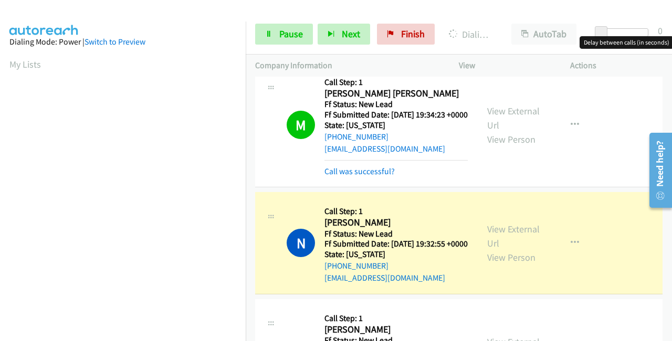
drag, startPoint x: 660, startPoint y: 42, endPoint x: 670, endPoint y: 45, distance: 10.7
click at [670, 45] on body "Start Calls Pause Next Finish Dialing [PERSON_NAME] AutoTab AutoTab 0 Company I…" at bounding box center [336, 25] width 672 height 50
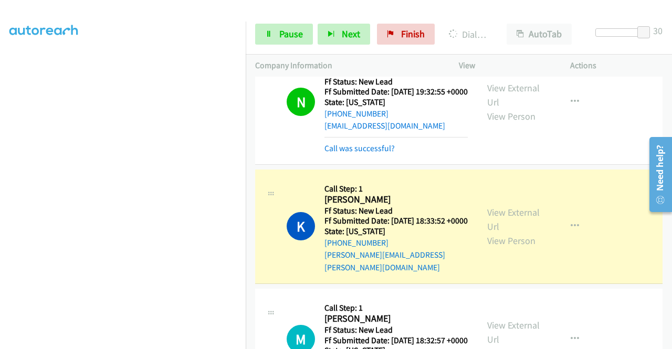
scroll to position [315, 0]
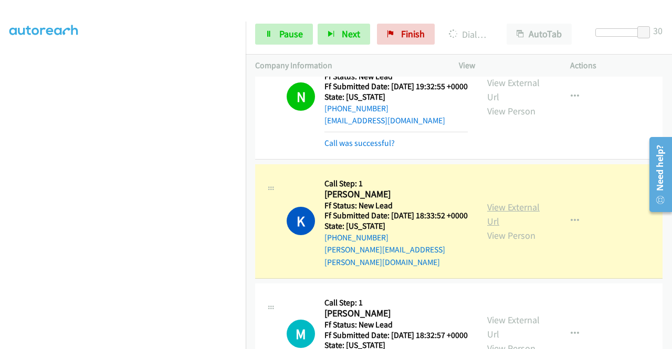
click at [508, 227] on link "View External Url" at bounding box center [513, 214] width 52 height 26
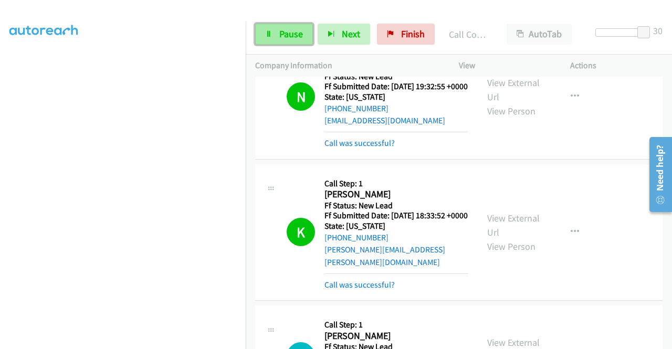
drag, startPoint x: 262, startPoint y: 33, endPoint x: 271, endPoint y: 37, distance: 9.9
click at [262, 33] on link "Pause" at bounding box center [284, 34] width 58 height 21
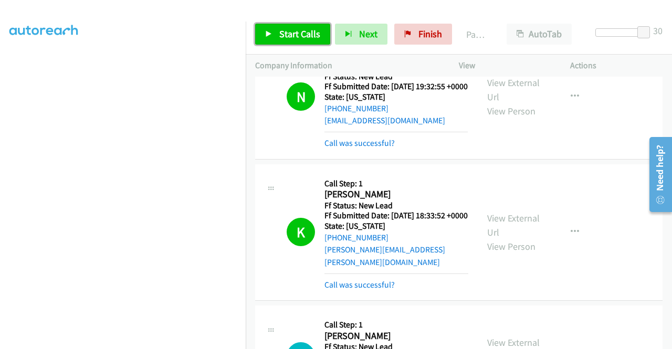
click at [293, 27] on link "Start Calls" at bounding box center [292, 34] width 75 height 21
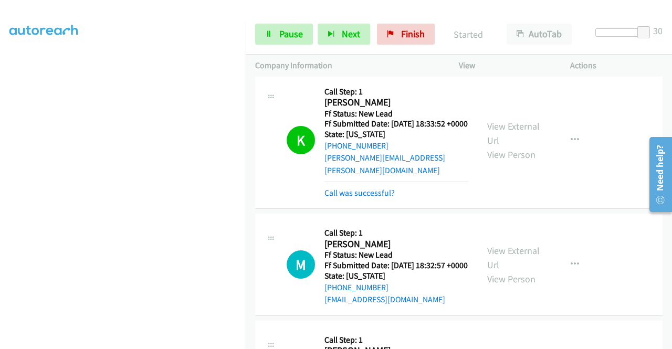
scroll to position [525, 0]
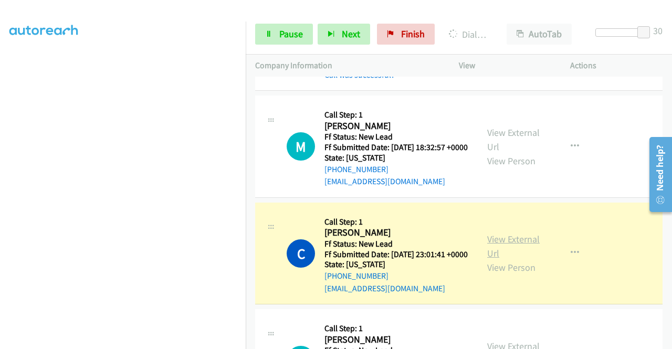
click at [507, 259] on link "View External Url" at bounding box center [513, 246] width 52 height 26
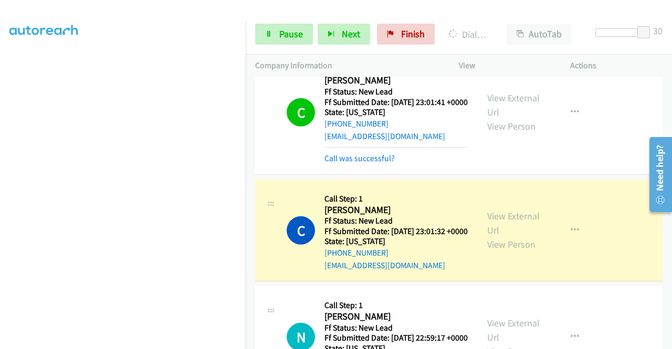
scroll to position [577, 0]
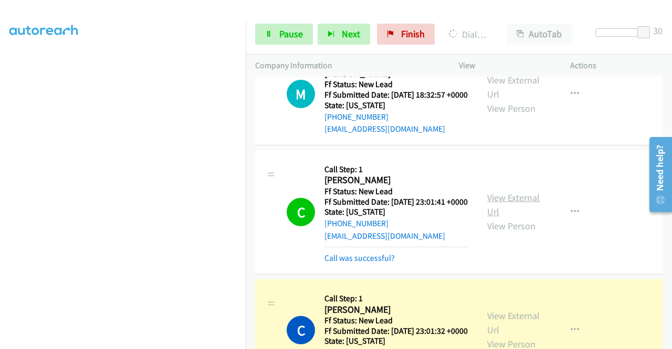
click at [508, 218] on link "View External Url" at bounding box center [513, 204] width 52 height 26
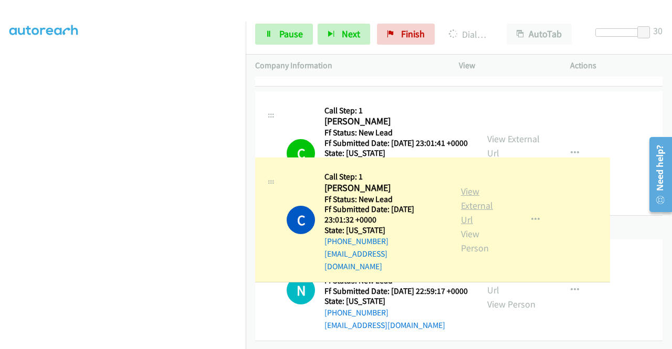
scroll to position [787, 0]
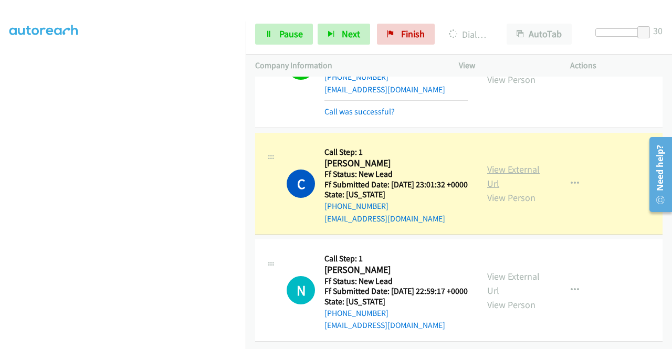
click at [488, 163] on link "View External Url" at bounding box center [513, 176] width 52 height 26
click at [295, 36] on span "Pause" at bounding box center [291, 34] width 24 height 12
click at [290, 31] on span "Pause" at bounding box center [291, 34] width 24 height 12
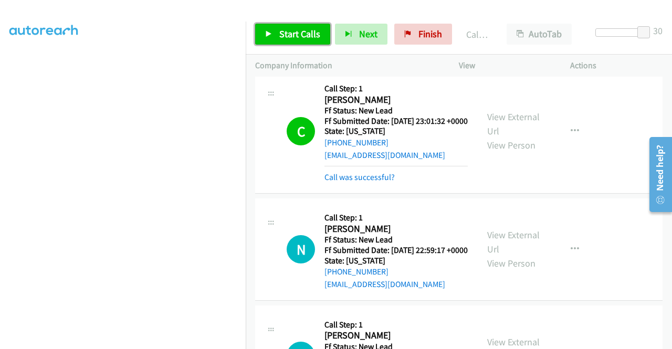
click at [290, 38] on span "Start Calls" at bounding box center [299, 34] width 41 height 12
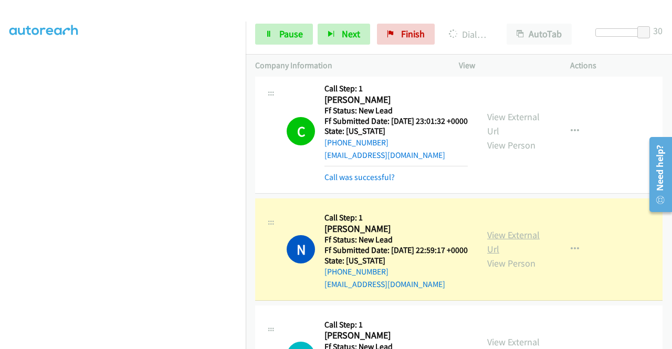
click at [516, 255] on link "View External Url" at bounding box center [513, 242] width 52 height 26
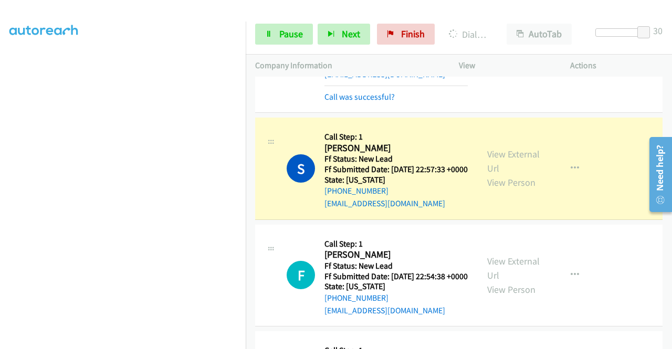
scroll to position [0, 0]
click at [511, 174] on link "View External Url" at bounding box center [513, 161] width 52 height 26
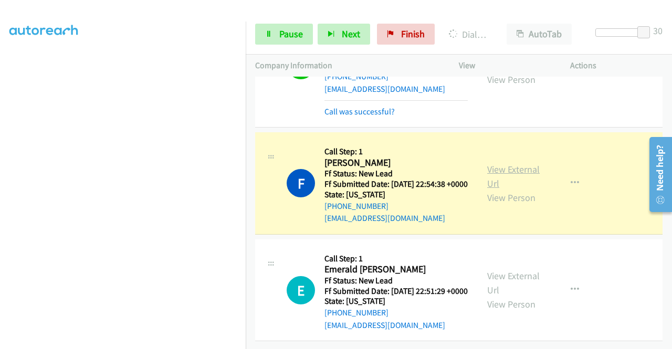
scroll to position [1154, 0]
click at [514, 189] on link "View External Url" at bounding box center [513, 176] width 52 height 26
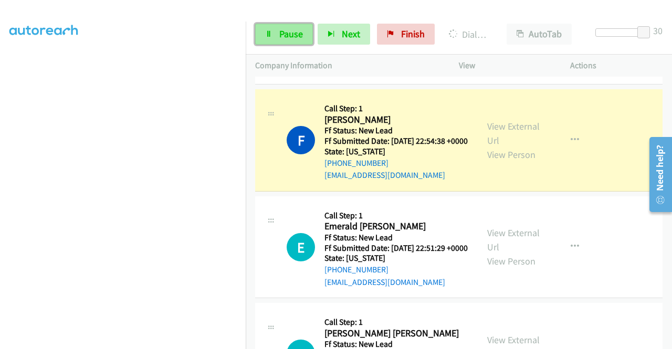
click at [285, 37] on span "Pause" at bounding box center [291, 34] width 24 height 12
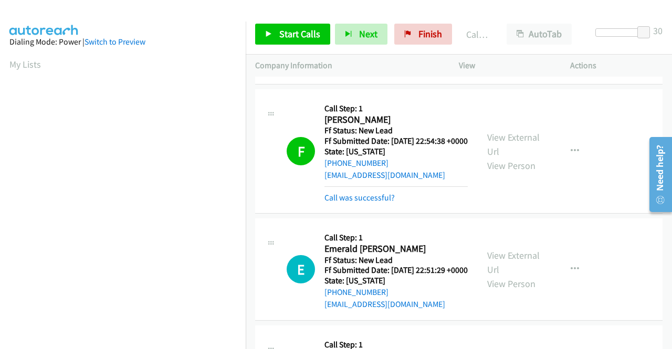
scroll to position [239, 0]
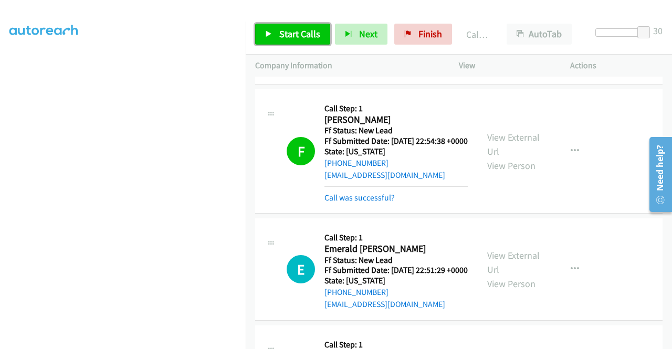
click at [289, 37] on span "Start Calls" at bounding box center [299, 34] width 41 height 12
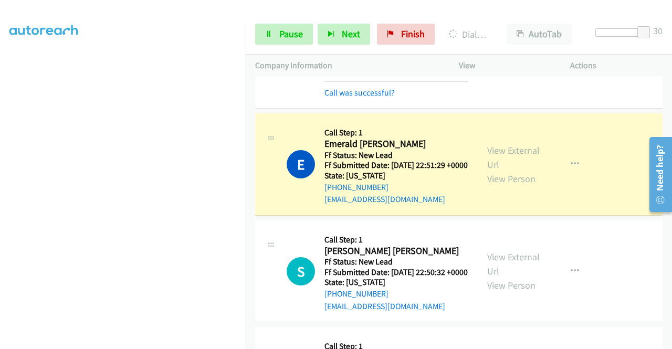
scroll to position [0, 0]
click at [508, 171] on link "View External Url" at bounding box center [513, 157] width 52 height 26
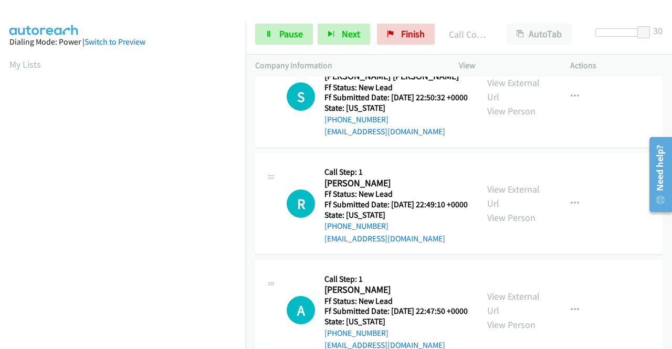
scroll to position [1469, 0]
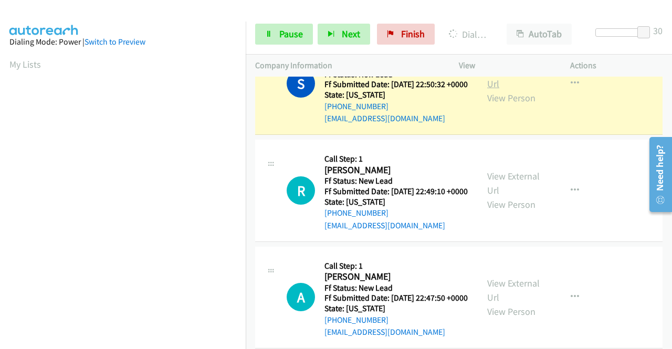
click at [505, 90] on link "View External Url" at bounding box center [513, 76] width 52 height 26
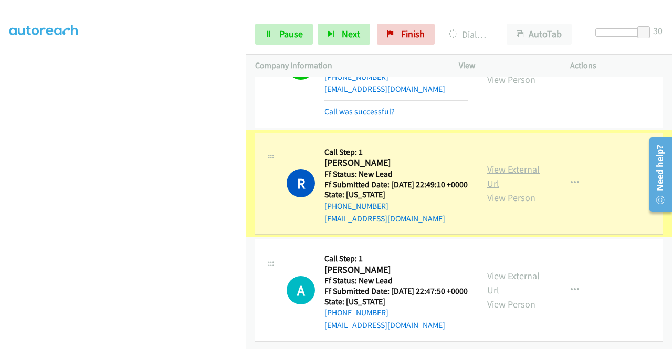
scroll to position [1574, 0]
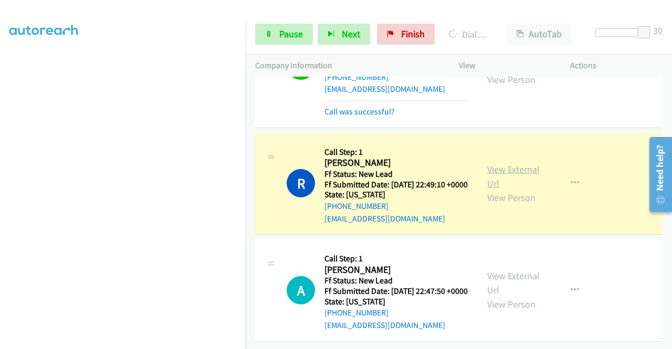
click at [518, 189] on link "View External Url" at bounding box center [513, 176] width 52 height 26
click at [271, 31] on icon at bounding box center [268, 34] width 7 height 7
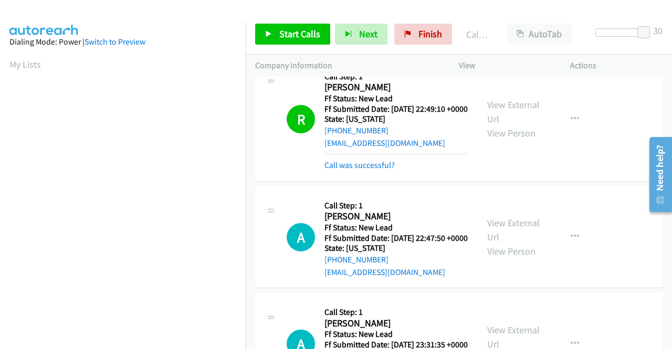
scroll to position [239, 0]
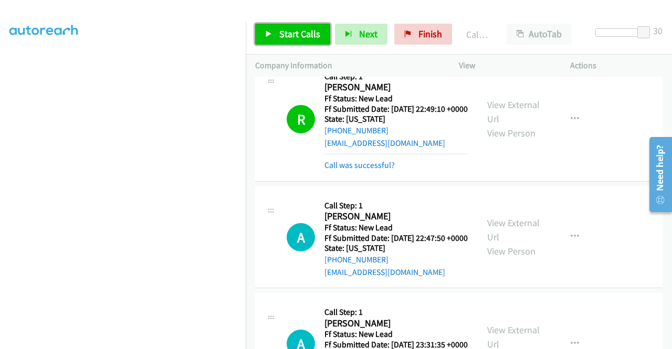
click at [298, 37] on span "Start Calls" at bounding box center [299, 34] width 41 height 12
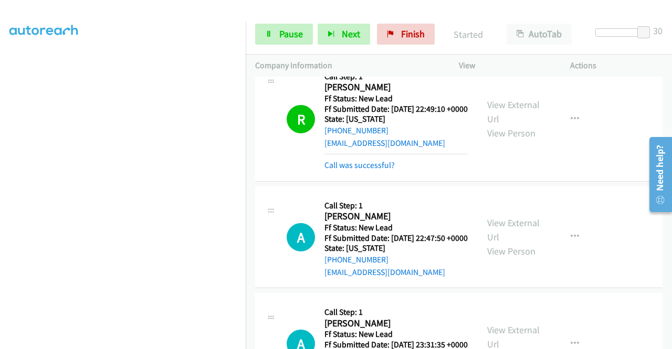
drag, startPoint x: 333, startPoint y: 271, endPoint x: 446, endPoint y: 270, distance: 113.3
drag, startPoint x: 508, startPoint y: 175, endPoint x: 514, endPoint y: 175, distance: 5.8
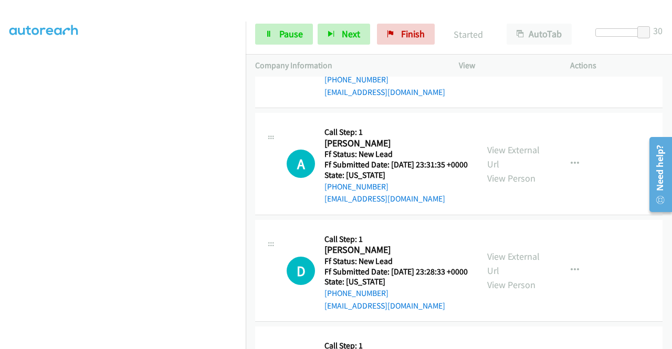
scroll to position [1731, 0]
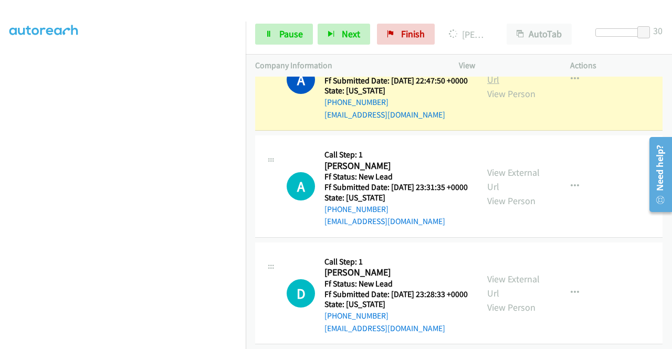
click at [509, 86] on link "View External Url" at bounding box center [513, 72] width 52 height 26
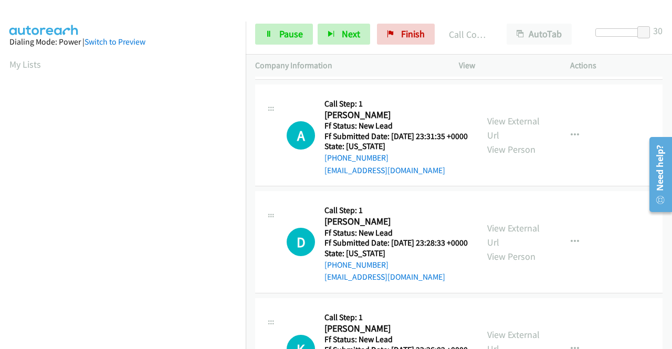
scroll to position [1889, 0]
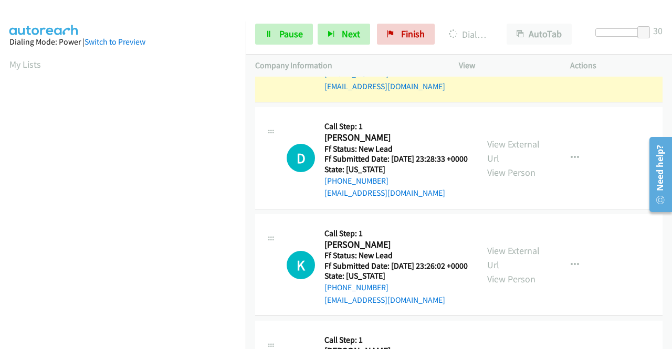
click at [508, 57] on link "View External Url" at bounding box center [513, 44] width 52 height 26
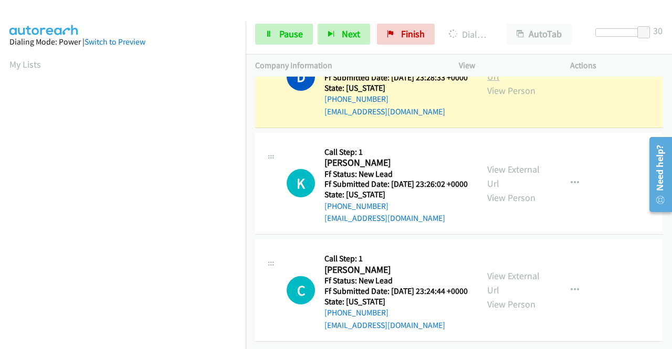
scroll to position [2068, 0]
click at [505, 82] on link "View External Url" at bounding box center [513, 69] width 52 height 26
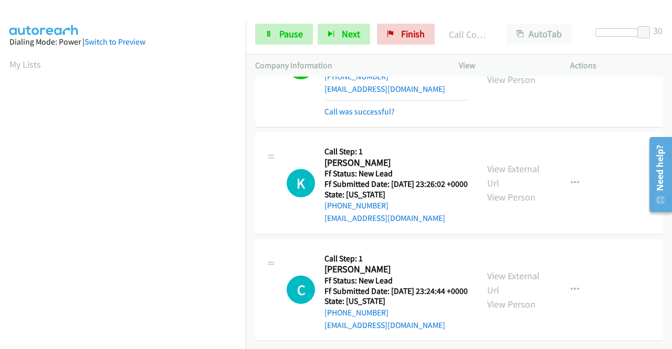
scroll to position [2178, 0]
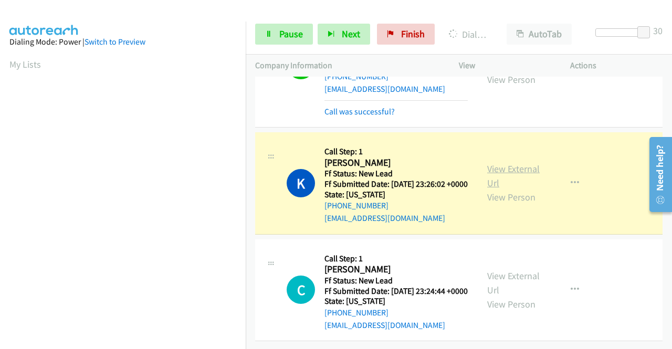
click at [518, 163] on link "View External Url" at bounding box center [513, 176] width 52 height 26
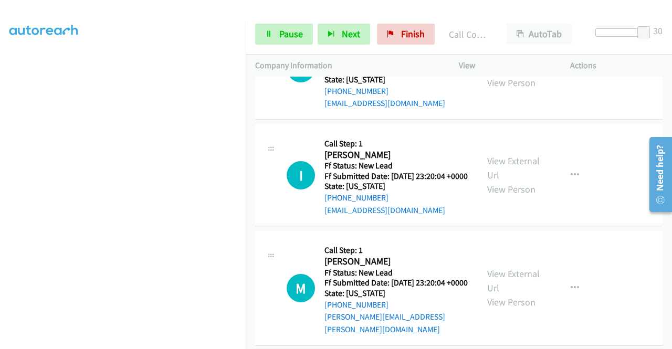
scroll to position [2336, 0]
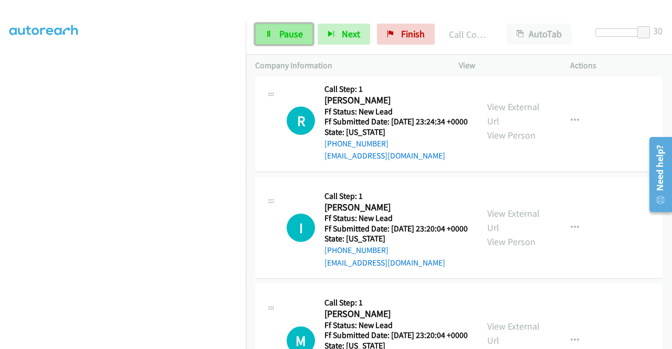
click at [287, 34] on span "Pause" at bounding box center [291, 34] width 24 height 12
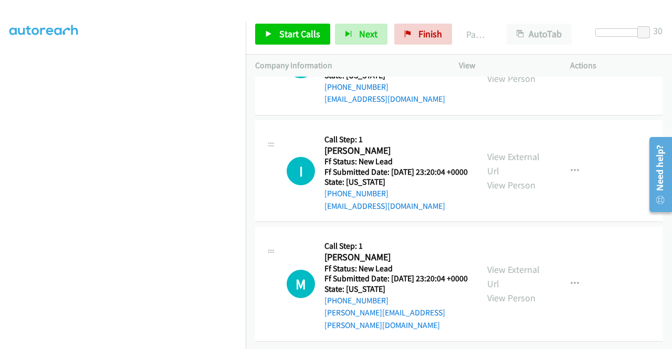
scroll to position [2493, 0]
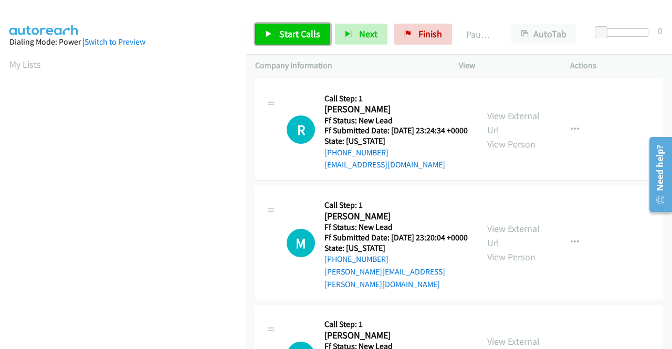
click at [290, 35] on span "Start Calls" at bounding box center [299, 34] width 41 height 12
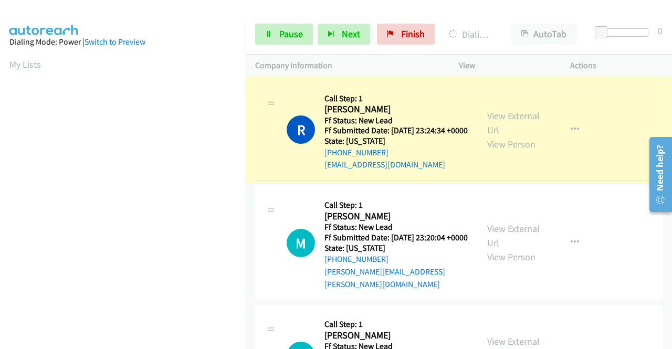
click at [516, 123] on link "View External Url" at bounding box center [513, 123] width 52 height 26
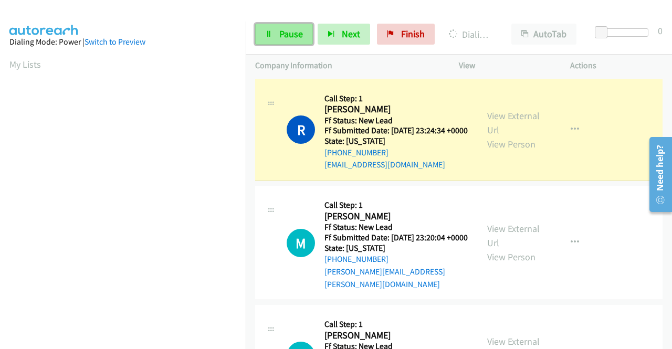
click at [287, 35] on span "Pause" at bounding box center [291, 34] width 24 height 12
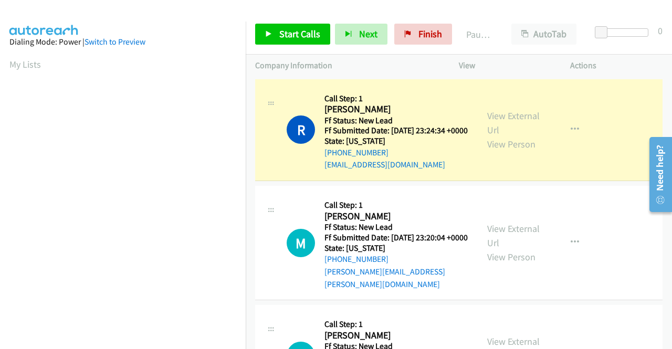
scroll to position [239, 0]
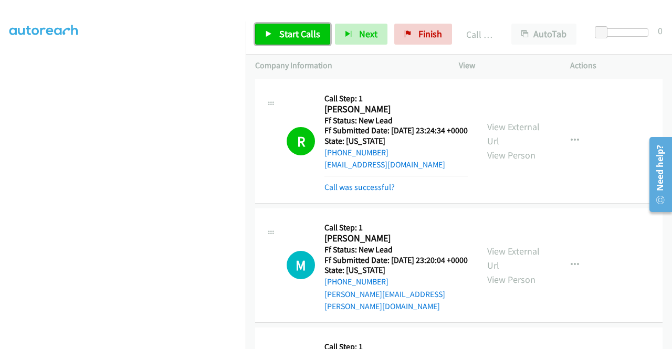
click at [300, 32] on span "Start Calls" at bounding box center [299, 34] width 41 height 12
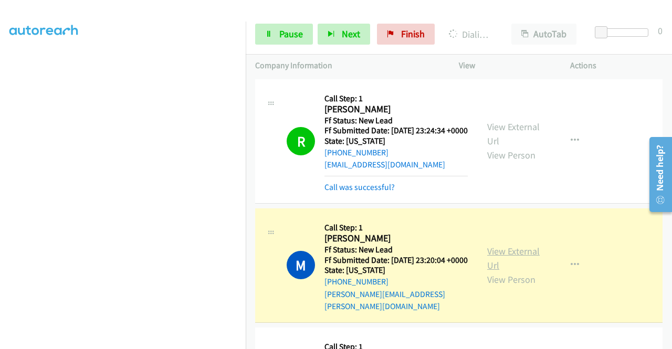
click at [517, 263] on link "View External Url" at bounding box center [513, 258] width 52 height 26
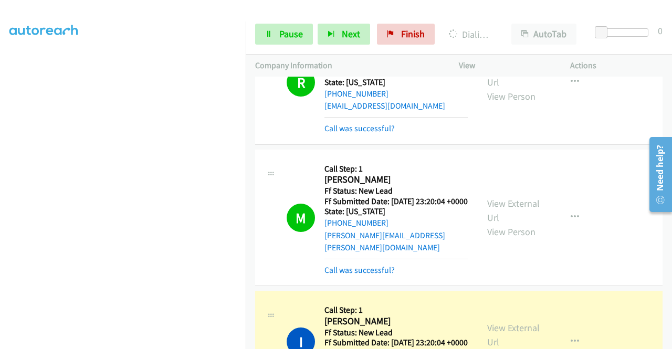
scroll to position [105, 0]
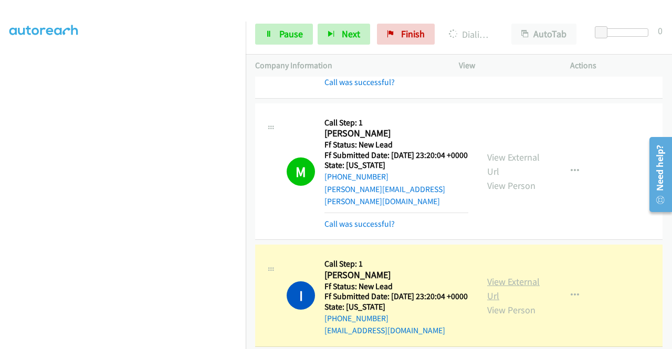
click at [530, 290] on link "View External Url" at bounding box center [513, 288] width 52 height 26
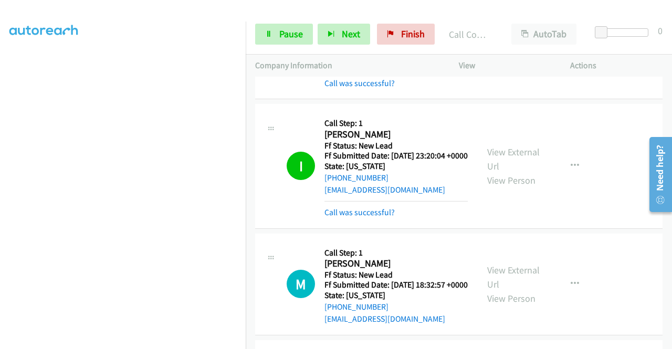
scroll to position [262, 0]
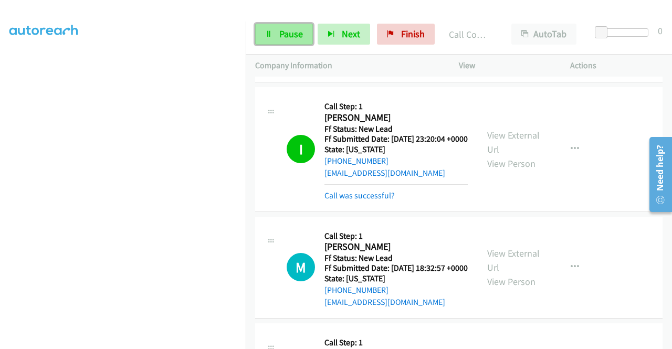
click at [279, 29] on span "Pause" at bounding box center [291, 34] width 24 height 12
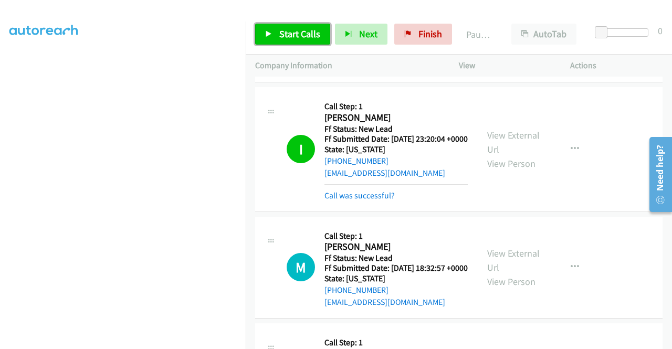
click at [279, 30] on span "Start Calls" at bounding box center [299, 34] width 41 height 12
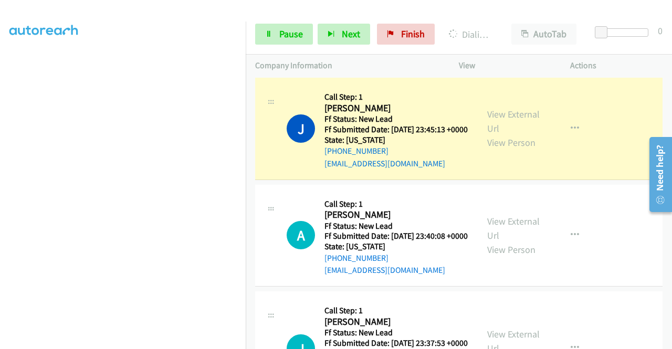
scroll to position [525, 0]
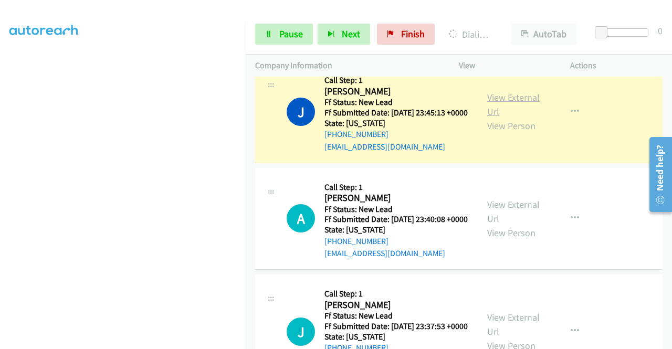
click at [516, 118] on link "View External Url" at bounding box center [513, 104] width 52 height 26
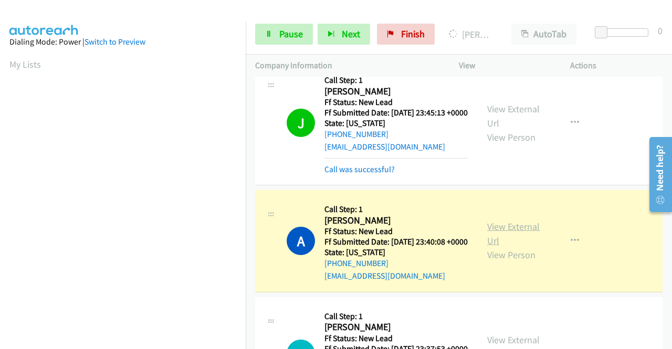
click at [488, 247] on link "View External Url" at bounding box center [513, 233] width 52 height 26
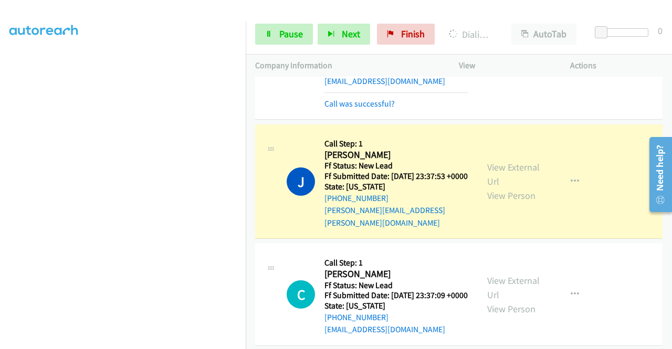
scroll to position [734, 0]
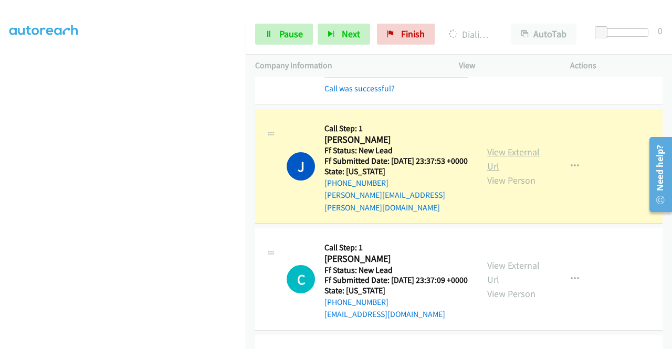
click at [493, 172] on link "View External Url" at bounding box center [513, 159] width 52 height 26
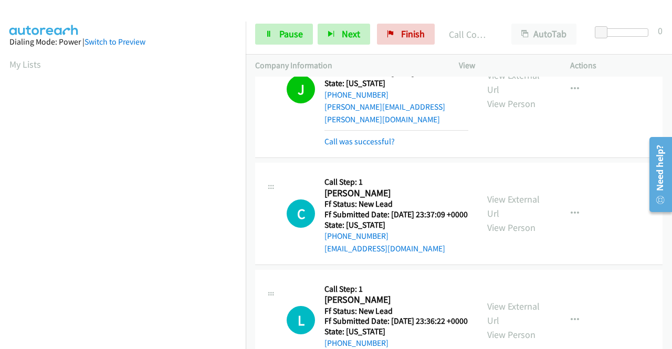
scroll to position [839, 0]
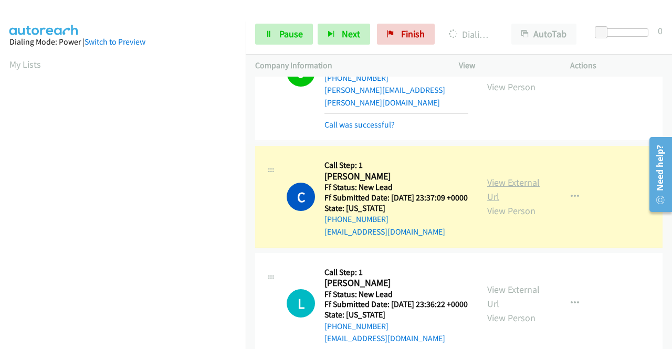
click at [500, 203] on link "View External Url" at bounding box center [513, 189] width 52 height 26
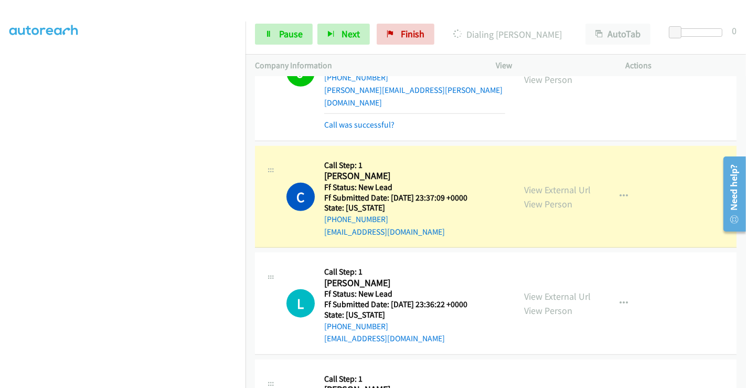
scroll to position [0, 0]
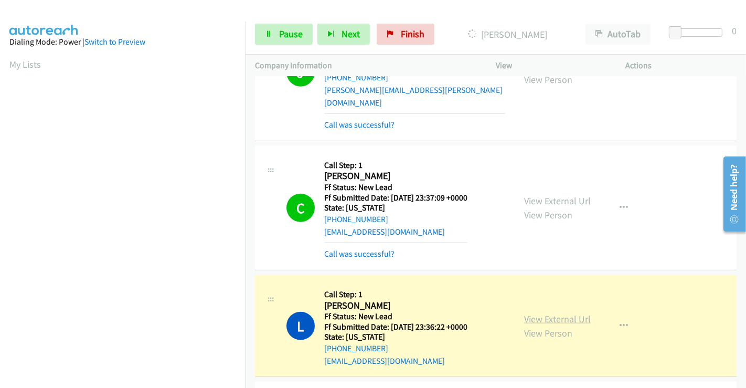
click at [525, 313] on link "View External Url" at bounding box center [557, 319] width 67 height 12
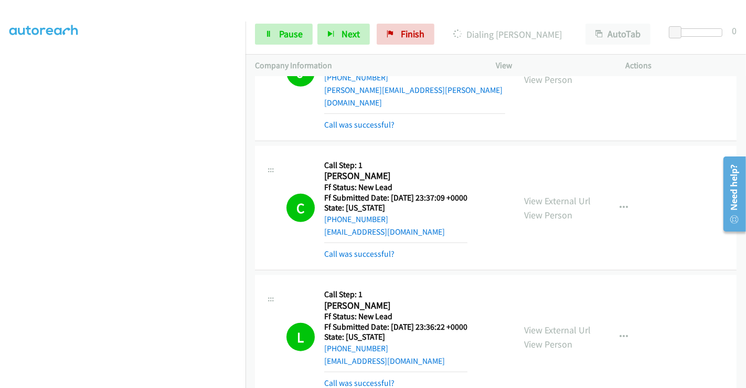
scroll to position [946, 0]
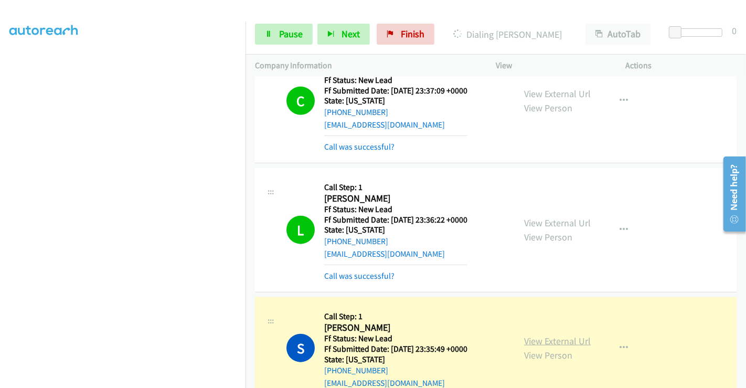
click at [568, 335] on link "View External Url" at bounding box center [557, 341] width 67 height 12
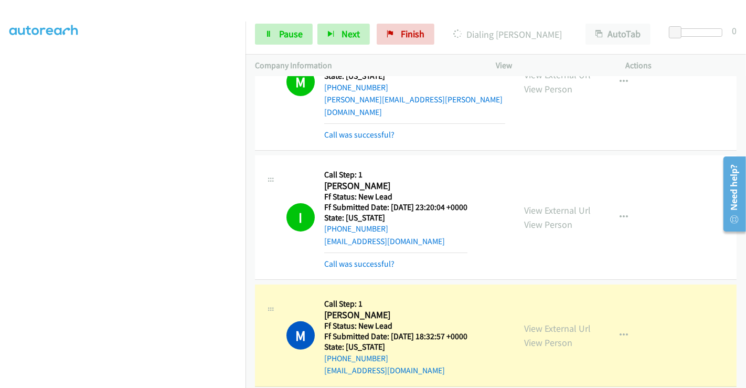
scroll to position [233, 0]
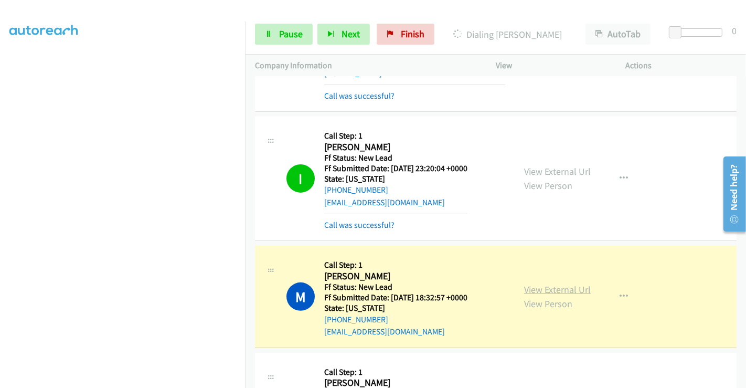
click at [542, 283] on link "View External Url" at bounding box center [557, 289] width 67 height 12
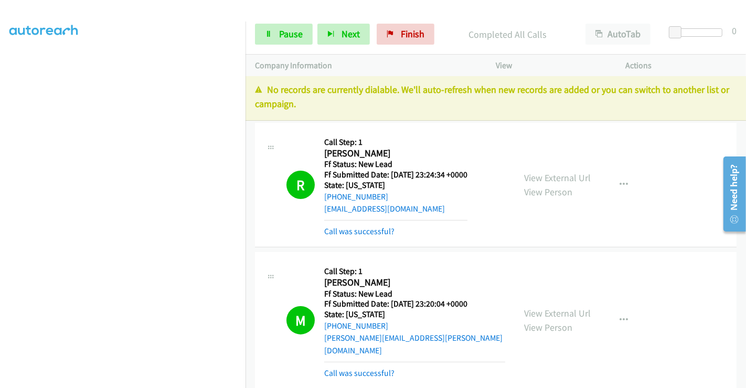
scroll to position [0, 0]
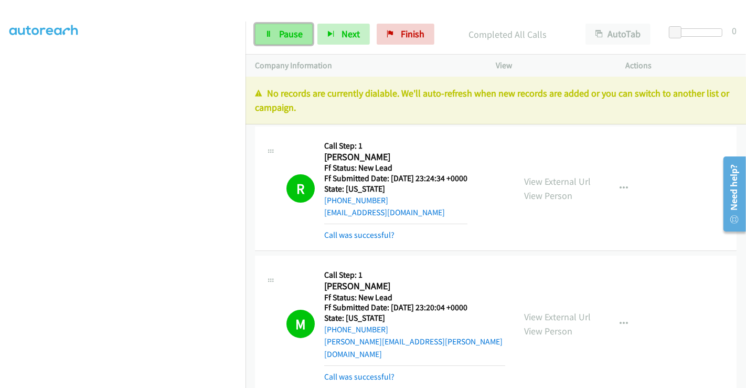
click at [296, 39] on link "Pause" at bounding box center [284, 34] width 58 height 21
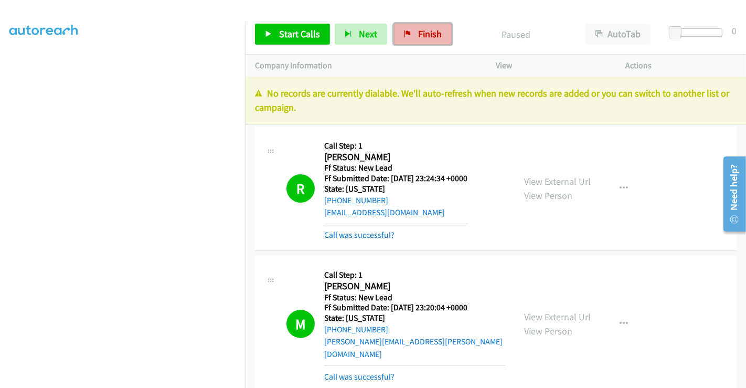
click at [424, 37] on span "Finish" at bounding box center [430, 34] width 24 height 12
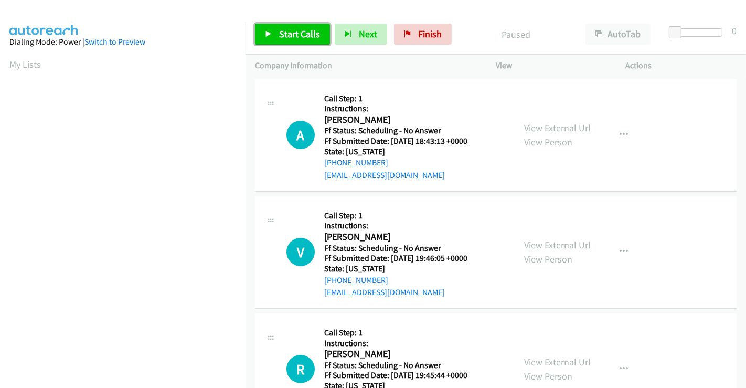
click at [301, 36] on span "Start Calls" at bounding box center [299, 34] width 41 height 12
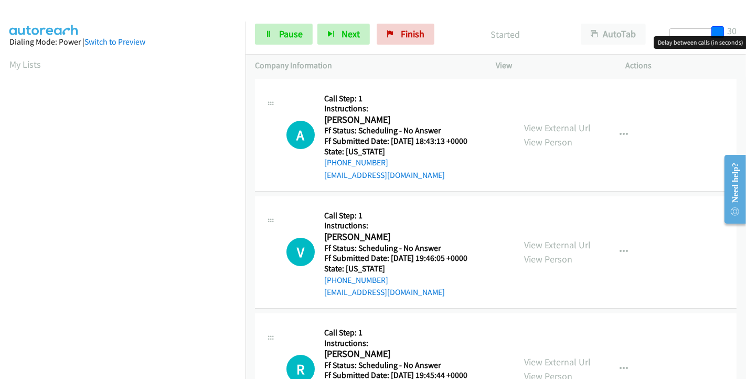
drag, startPoint x: 672, startPoint y: 27, endPoint x: 728, endPoint y: 24, distance: 56.3
click at [728, 24] on div "Start Calls Pause Next Finish Started AutoTab AutoTab 30" at bounding box center [496, 34] width 500 height 40
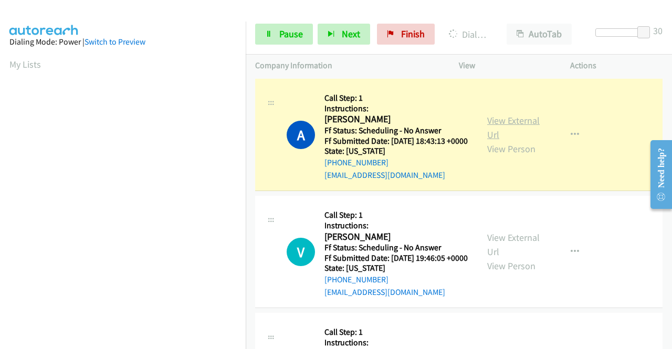
click at [525, 127] on link "View External Url" at bounding box center [513, 127] width 52 height 26
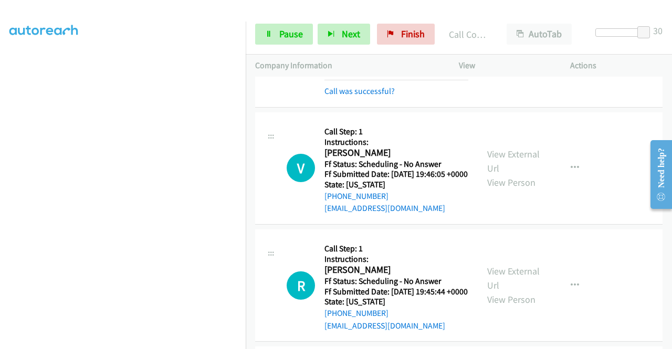
scroll to position [157, 0]
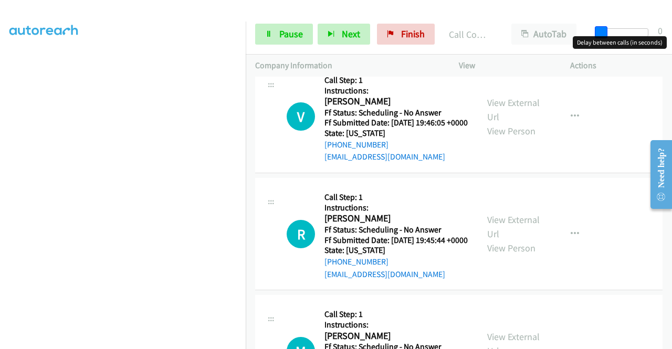
drag, startPoint x: 643, startPoint y: 27, endPoint x: 587, endPoint y: 29, distance: 56.7
click at [587, 29] on div "Start Calls Pause Next Finish Call Completed AutoTab AutoTab 0" at bounding box center [459, 34] width 426 height 40
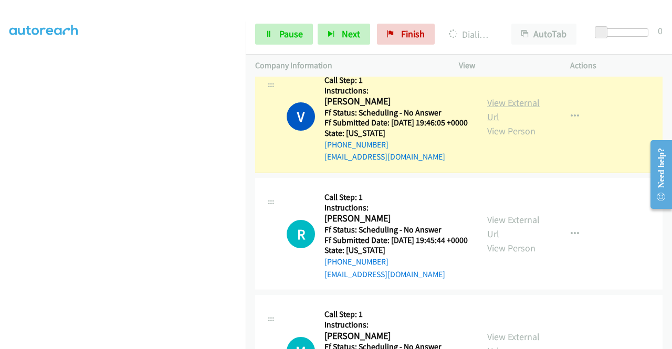
click at [505, 119] on link "View External Url" at bounding box center [513, 110] width 52 height 26
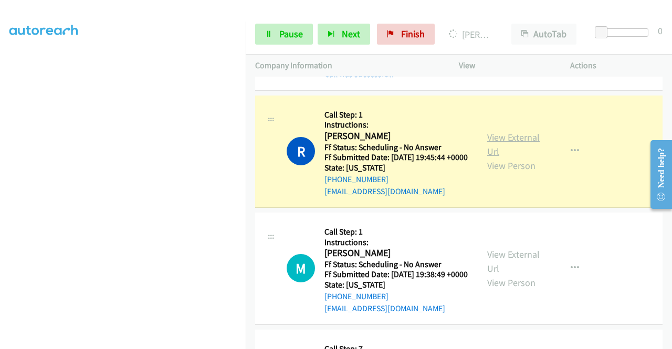
click at [493, 157] on link "View External Url" at bounding box center [513, 144] width 52 height 26
click at [267, 38] on link "Pause" at bounding box center [284, 34] width 58 height 21
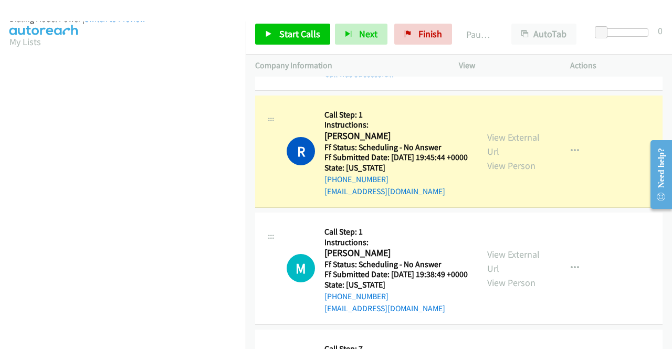
scroll to position [0, 0]
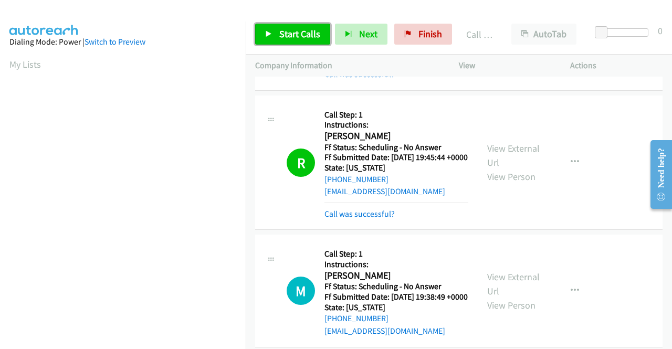
click at [278, 35] on link "Start Calls" at bounding box center [292, 34] width 75 height 21
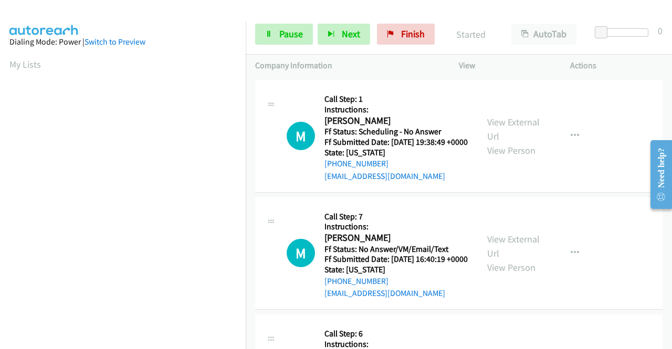
scroll to position [420, 0]
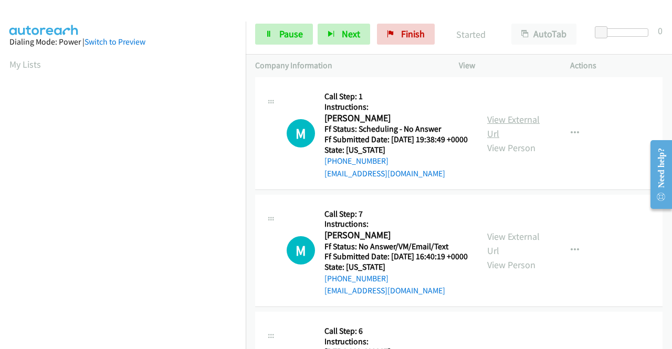
click at [506, 140] on link "View External Url" at bounding box center [513, 126] width 52 height 26
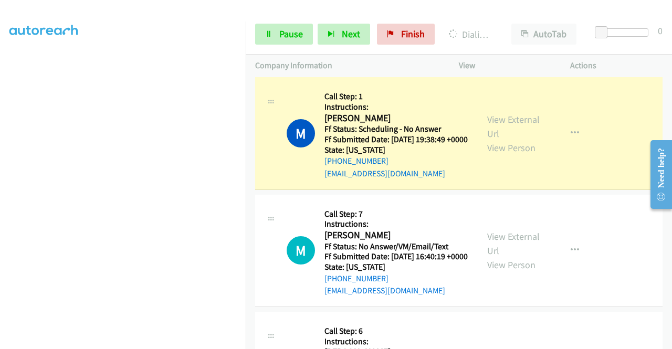
scroll to position [239, 0]
drag, startPoint x: 115, startPoint y: 344, endPoint x: 115, endPoint y: 339, distance: 5.3
click at [115, 343] on aside "Dialing Mode: Power | Switch to Preview My Lists" at bounding box center [123, 80] width 246 height 581
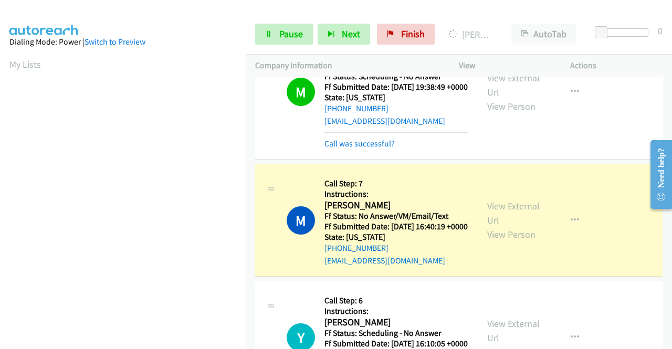
scroll to position [525, 0]
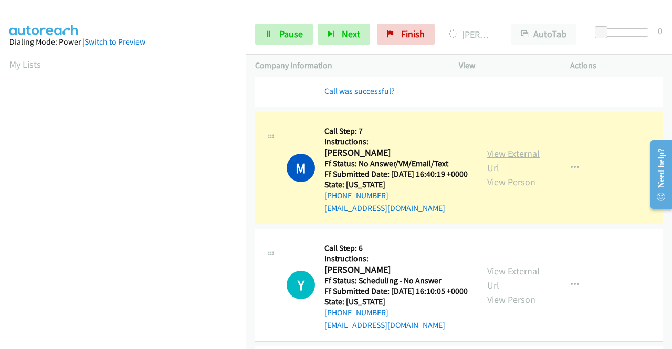
click at [520, 174] on link "View External Url" at bounding box center [513, 160] width 52 height 26
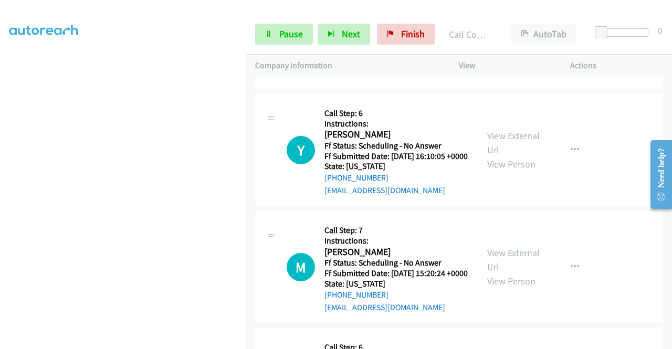
scroll to position [105, 0]
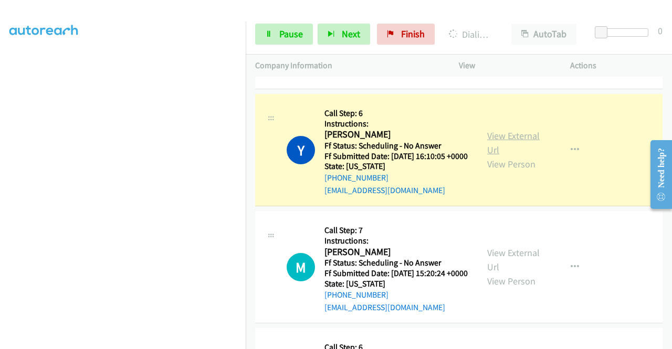
click at [521, 156] on link "View External Url" at bounding box center [513, 143] width 52 height 26
click at [285, 38] on span "Pause" at bounding box center [291, 34] width 24 height 12
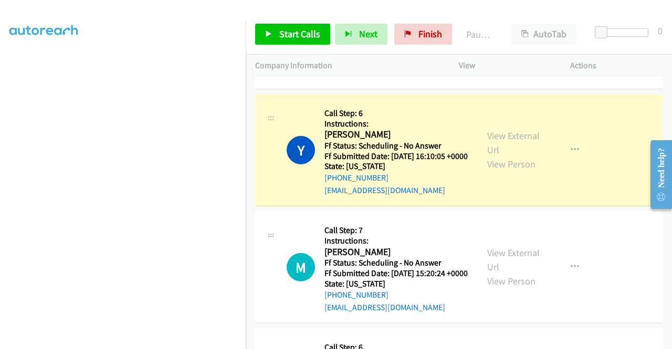
scroll to position [29, 0]
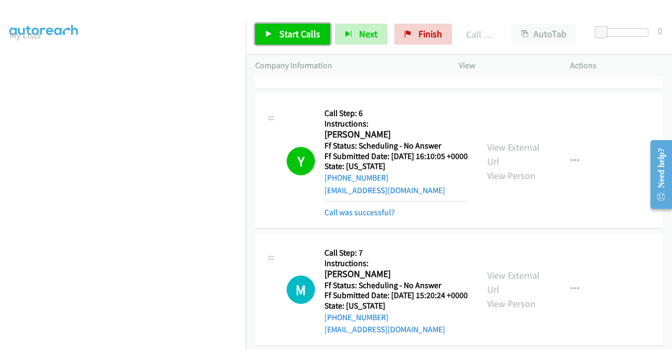
click at [296, 40] on link "Start Calls" at bounding box center [292, 34] width 75 height 21
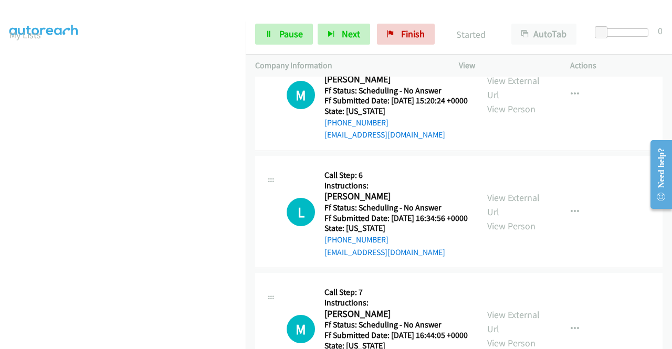
scroll to position [892, 0]
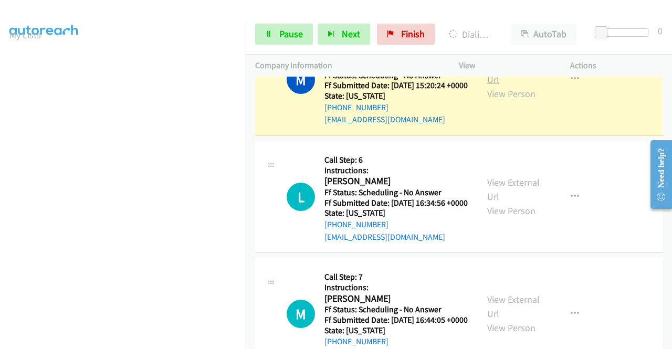
click at [491, 86] on link "View External Url" at bounding box center [513, 72] width 52 height 26
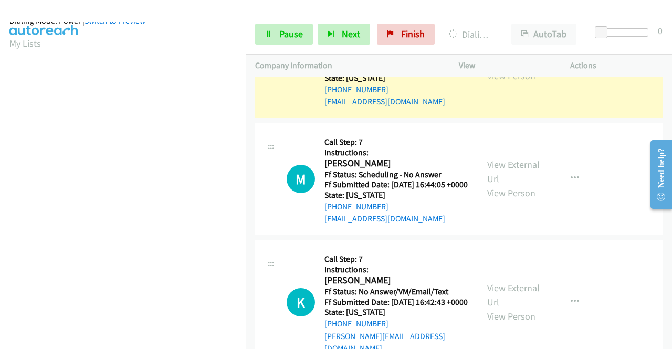
scroll to position [239, 0]
click at [496, 68] on link "View External Url" at bounding box center [513, 54] width 52 height 26
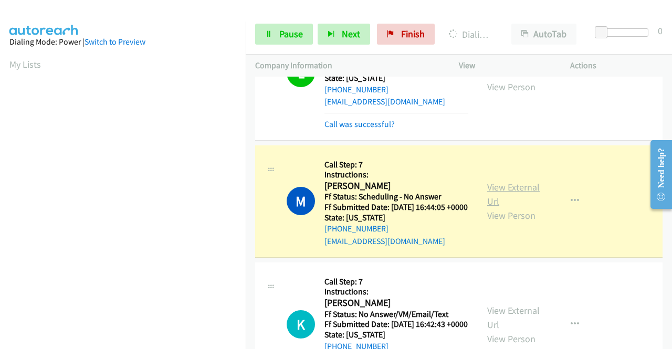
click at [504, 207] on link "View External Url" at bounding box center [513, 194] width 52 height 26
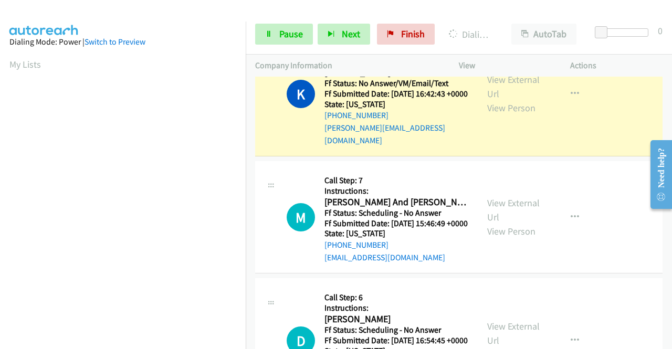
scroll to position [1312, 0]
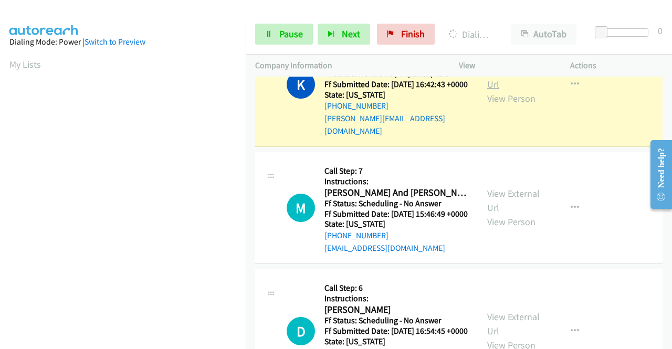
click at [494, 90] on link "View External Url" at bounding box center [513, 77] width 52 height 26
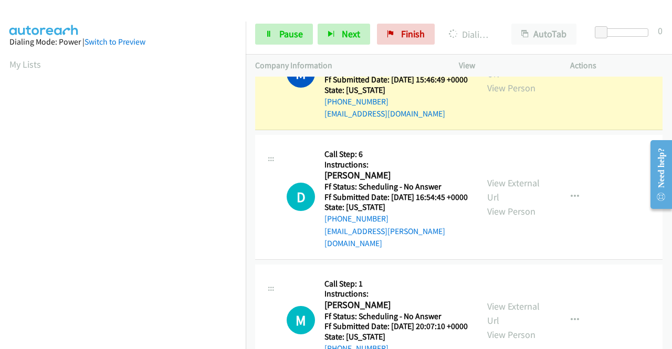
scroll to position [1469, 0]
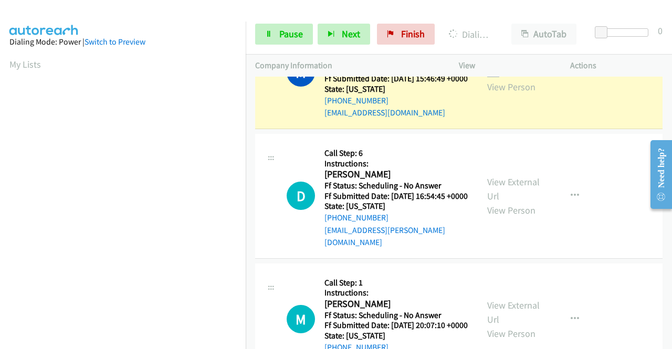
click at [505, 79] on link "View External Url" at bounding box center [513, 65] width 52 height 26
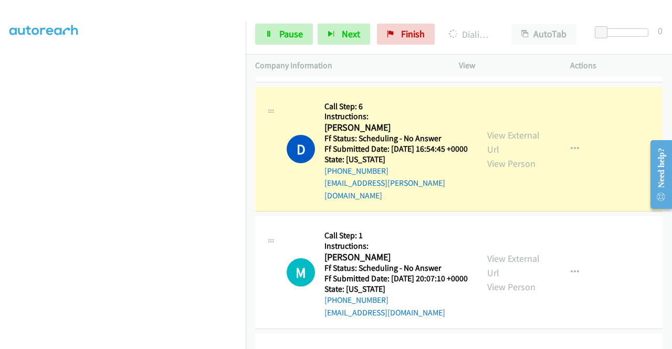
scroll to position [1574, 0]
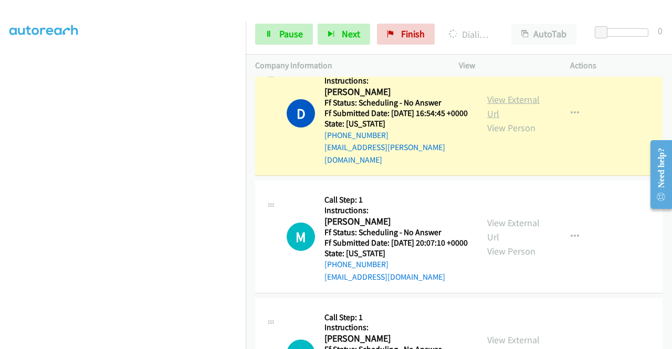
click at [502, 120] on link "View External Url" at bounding box center [513, 106] width 52 height 26
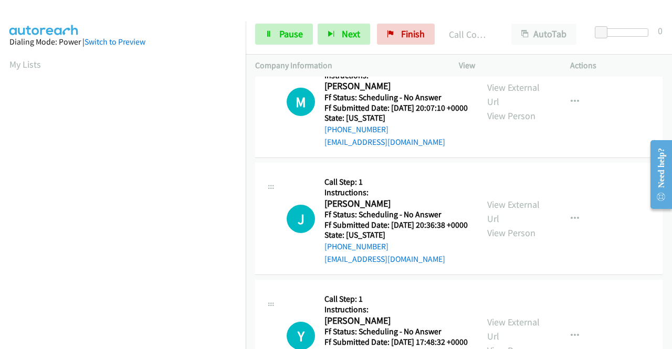
scroll to position [1784, 0]
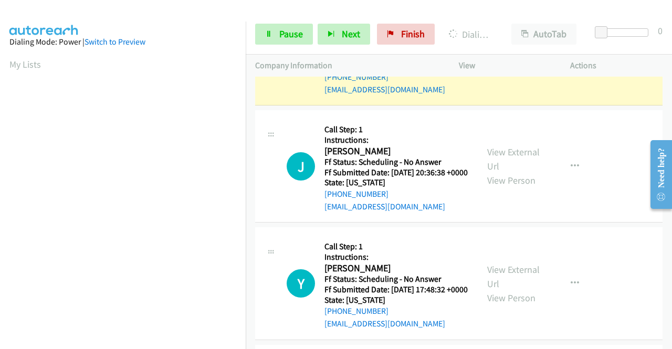
click at [522, 55] on link "View External Url" at bounding box center [513, 42] width 52 height 26
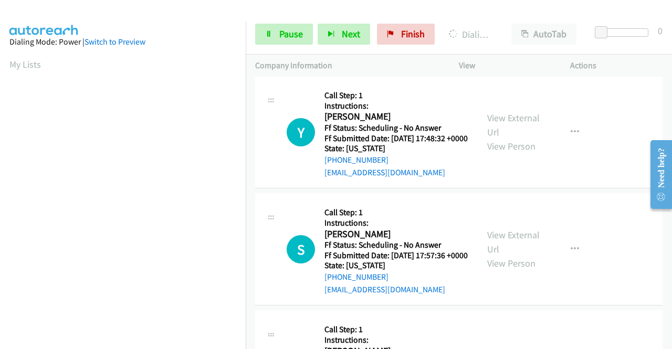
scroll to position [1941, 0]
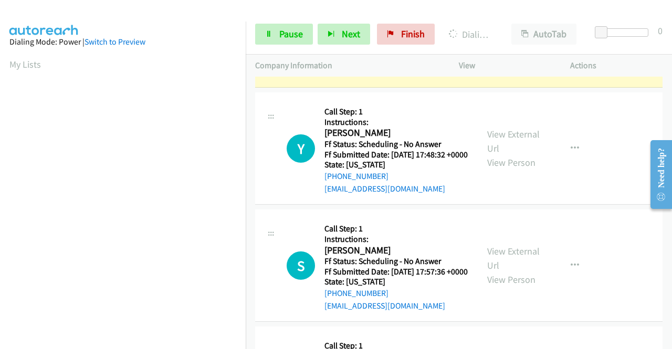
click at [497, 37] on link "View External Url" at bounding box center [513, 24] width 52 height 26
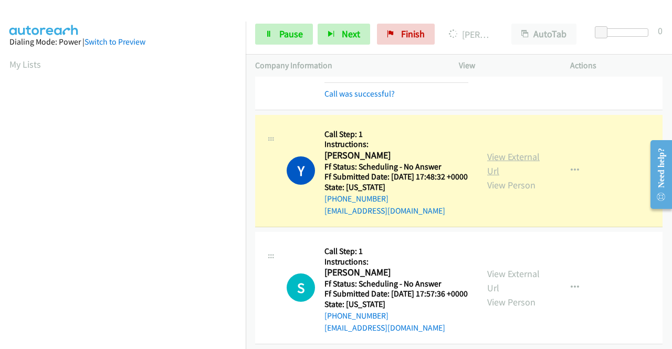
click at [487, 177] on link "View External Url" at bounding box center [513, 164] width 52 height 26
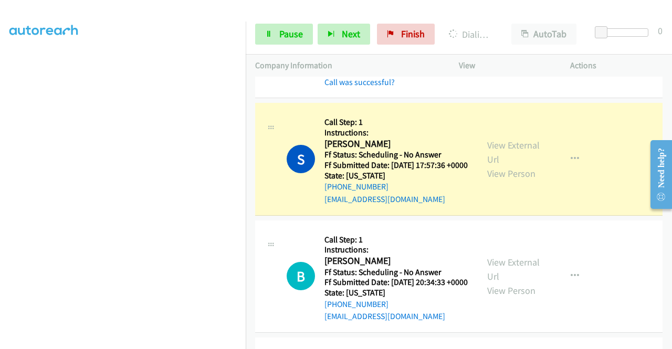
scroll to position [2151, 0]
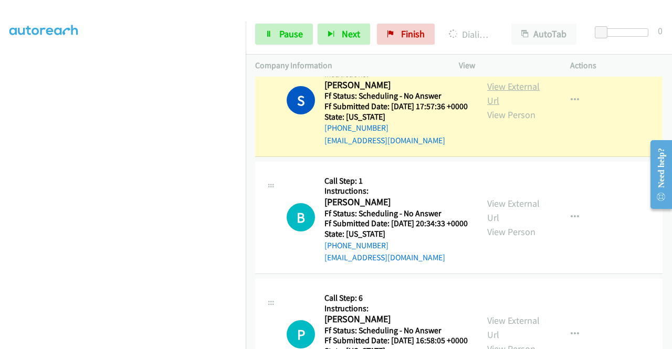
click at [505, 106] on link "View External Url" at bounding box center [513, 93] width 52 height 26
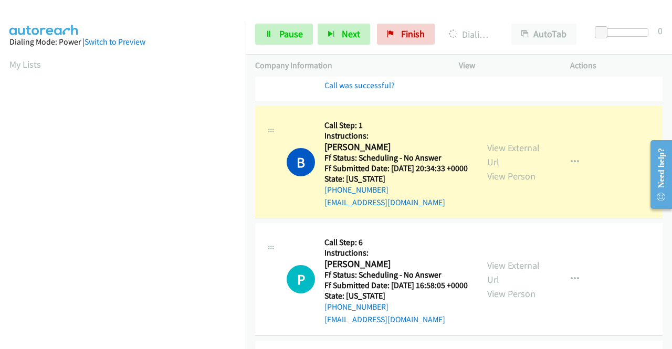
scroll to position [2361, 0]
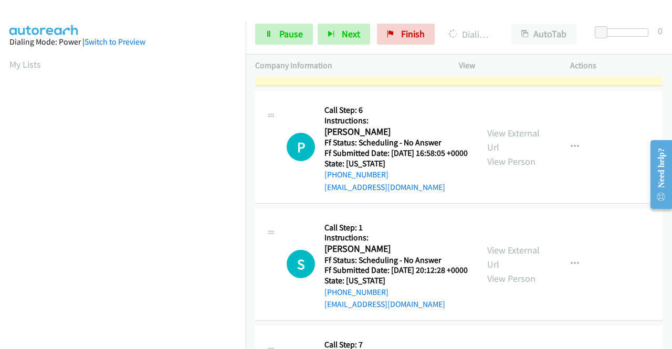
click at [506, 36] on link "View External Url" at bounding box center [513, 22] width 52 height 26
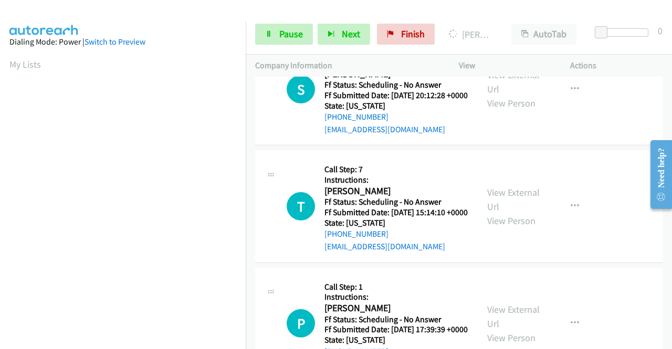
scroll to position [2571, 0]
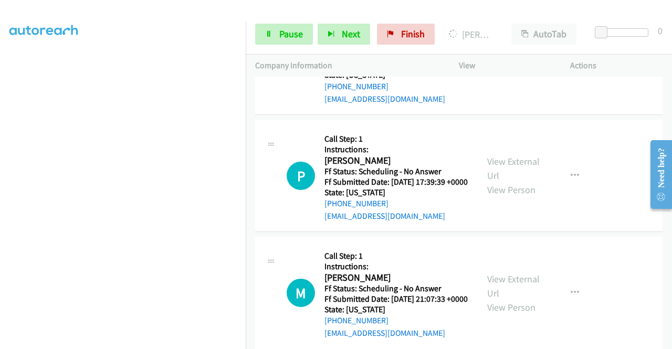
scroll to position [0, 0]
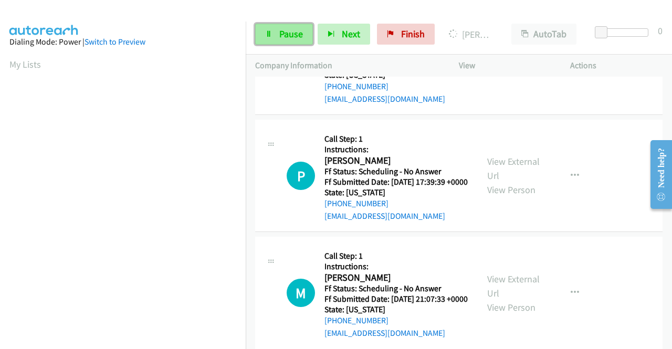
click at [280, 28] on span "Pause" at bounding box center [291, 34] width 24 height 12
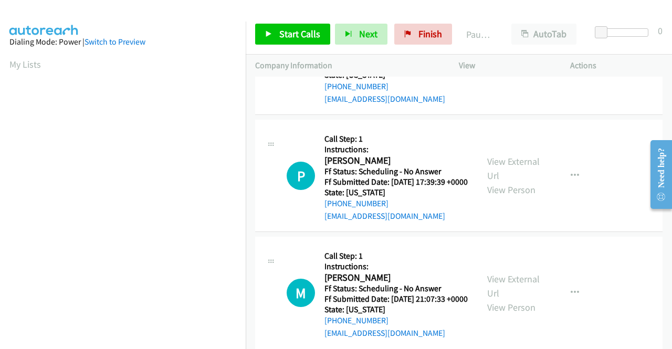
scroll to position [239, 0]
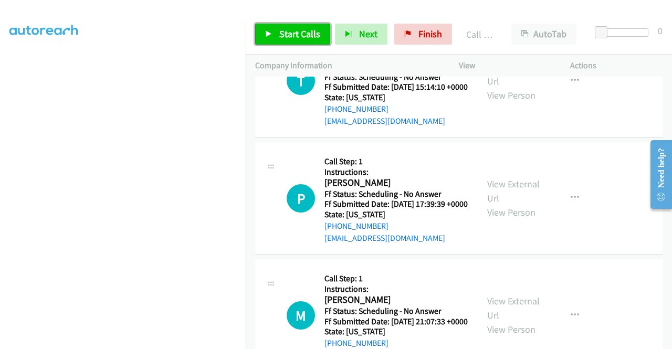
click at [282, 42] on link "Start Calls" at bounding box center [292, 34] width 75 height 21
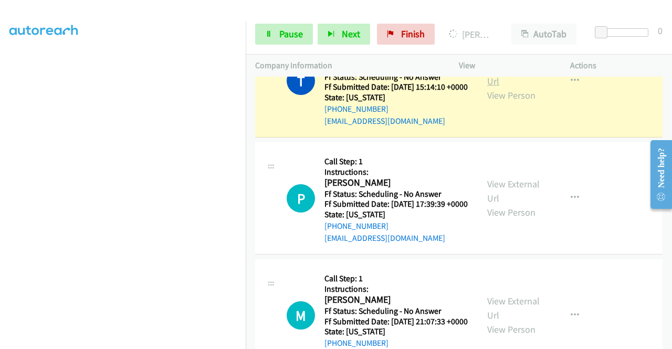
click at [525, 87] on link "View External Url" at bounding box center [513, 74] width 52 height 26
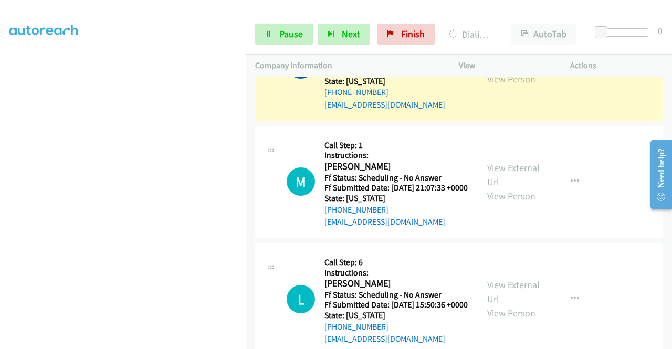
scroll to position [2885, 0]
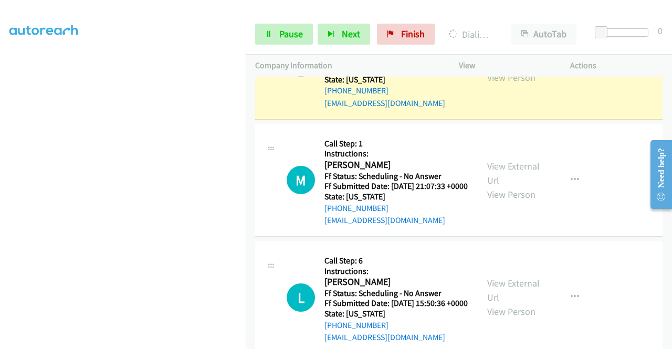
click at [502, 69] on link "View External Url" at bounding box center [513, 56] width 52 height 26
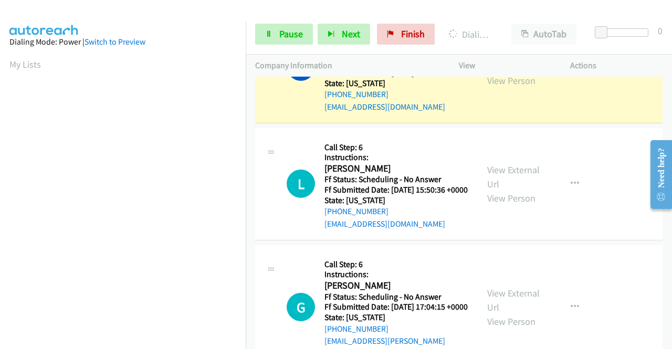
scroll to position [3095, 0]
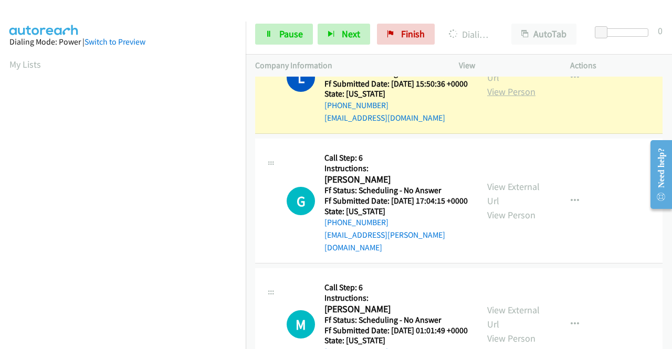
scroll to position [3200, 0]
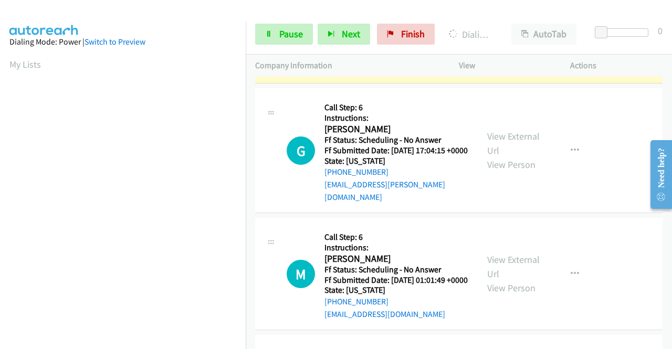
click at [505, 33] on link "View External Url" at bounding box center [513, 20] width 52 height 26
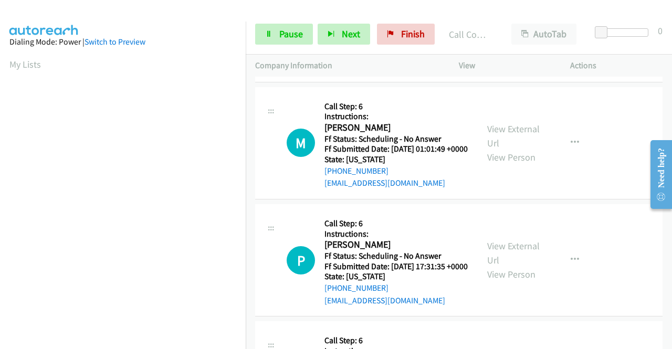
scroll to position [3358, 0]
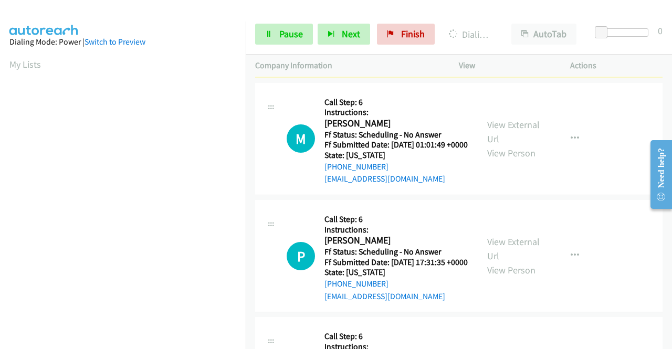
click at [492, 22] on link "View External Url" at bounding box center [513, 8] width 52 height 26
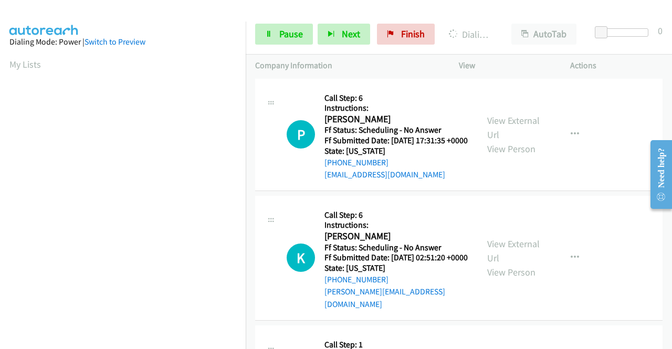
scroll to position [3567, 0]
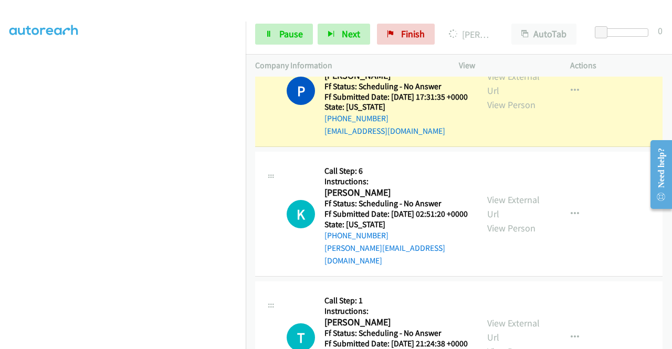
scroll to position [0, 0]
click at [492, 97] on link "View External Url" at bounding box center [513, 83] width 52 height 26
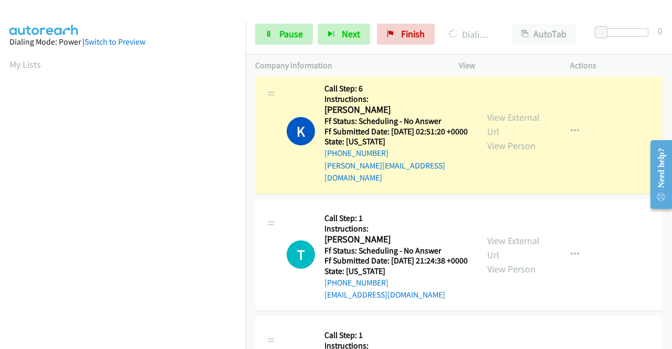
scroll to position [3777, 0]
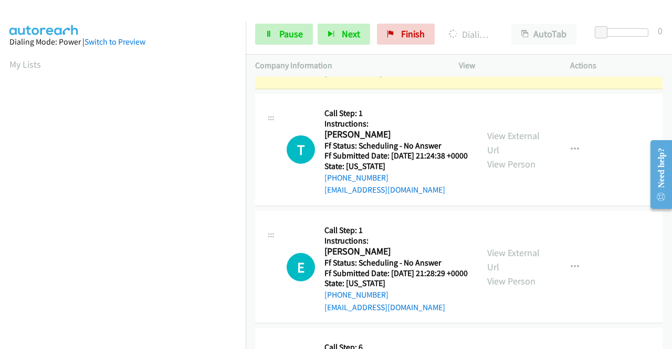
click at [495, 33] on link "View External Url" at bounding box center [513, 19] width 52 height 26
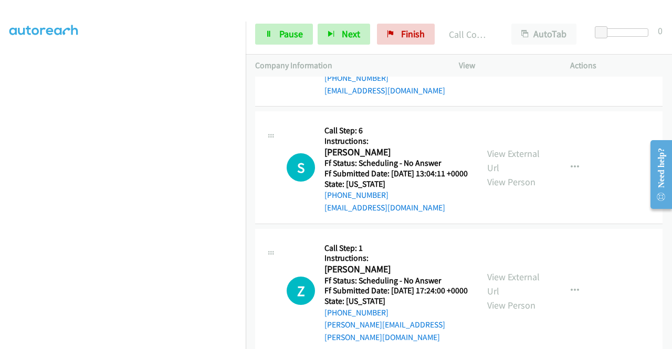
scroll to position [4040, 0]
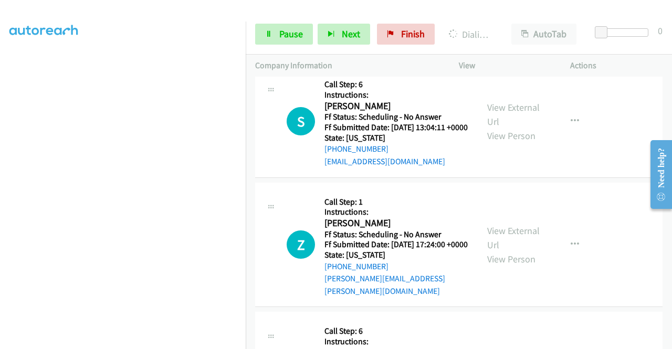
scroll to position [4144, 0]
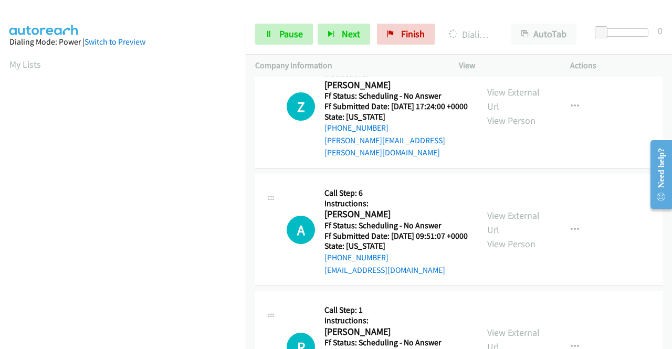
scroll to position [4302, 0]
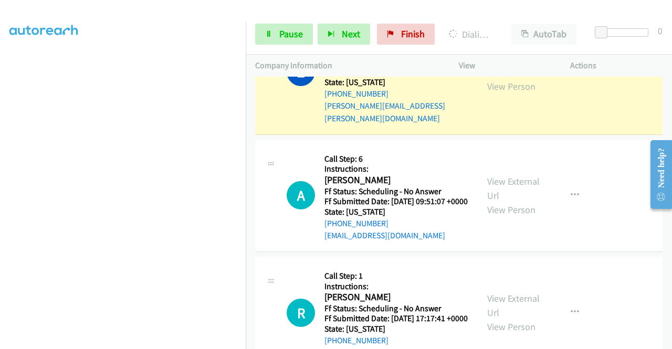
scroll to position [239, 0]
click at [276, 22] on div "Start Calls Pause Next Finish Dialing [PERSON_NAME] AutoTab AutoTab 0" at bounding box center [459, 34] width 426 height 40
click at [273, 35] on link "Pause" at bounding box center [284, 34] width 58 height 21
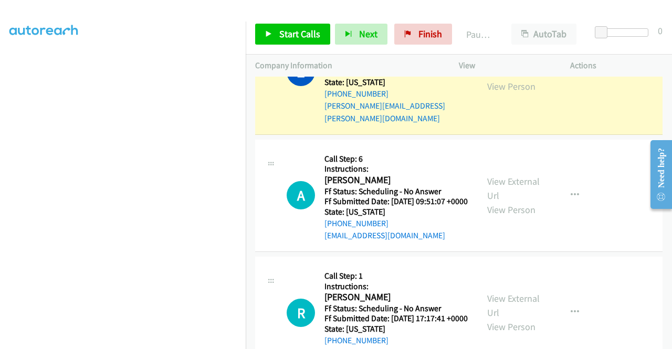
scroll to position [0, 0]
click at [495, 78] on link "View External Url" at bounding box center [513, 65] width 52 height 26
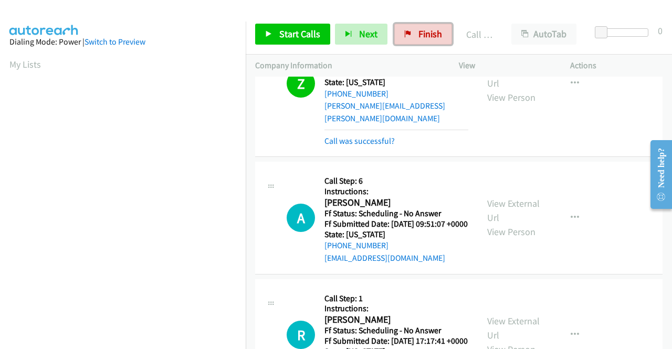
drag, startPoint x: 423, startPoint y: 29, endPoint x: 372, endPoint y: 48, distance: 54.1
click at [423, 30] on span "Finish" at bounding box center [430, 34] width 24 height 12
